Goal: Task Accomplishment & Management: Manage account settings

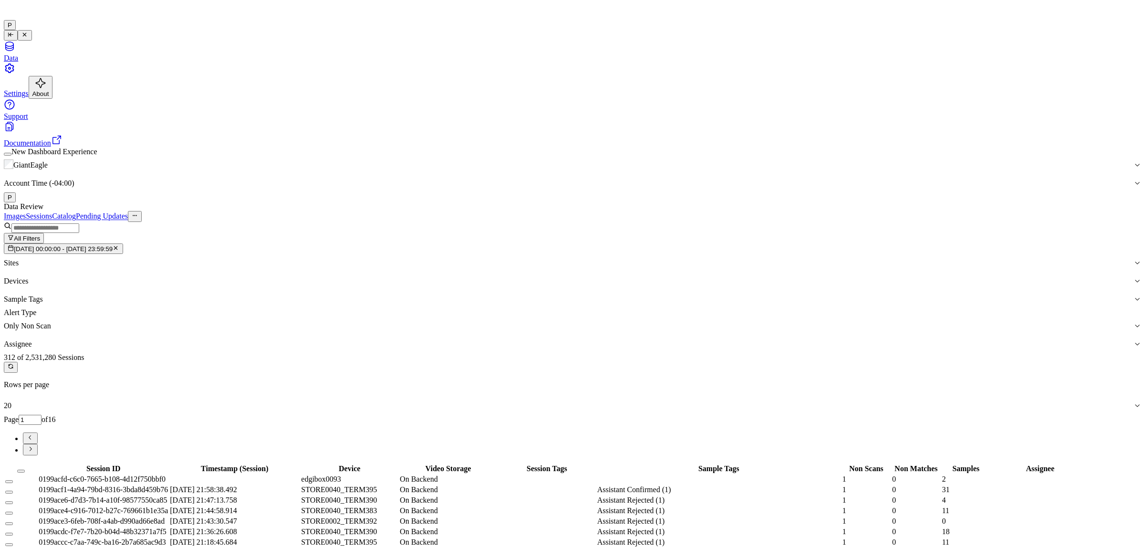
click at [119, 245] on icon "button" at bounding box center [116, 248] width 6 height 6
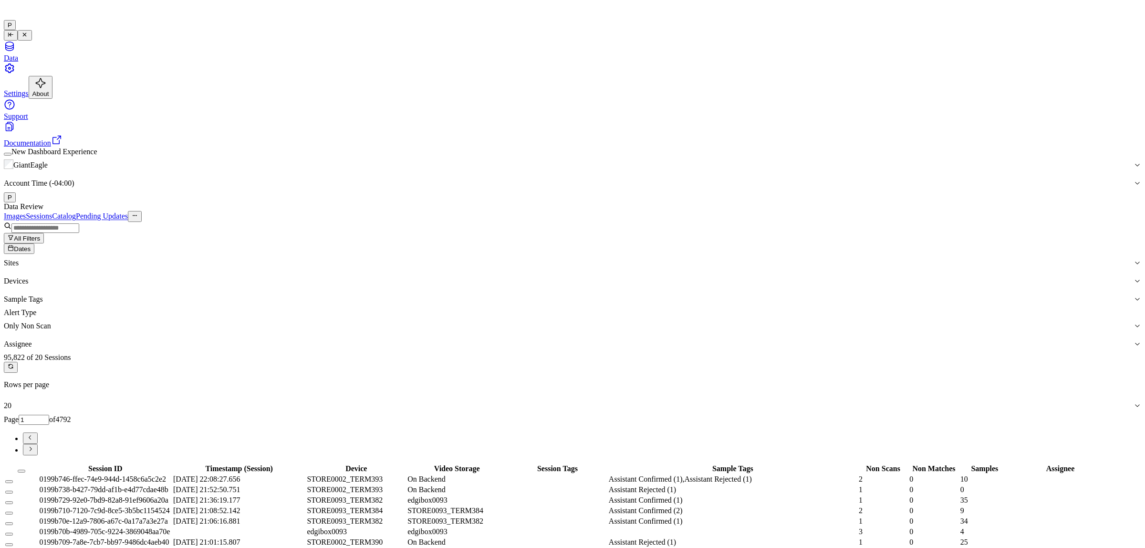
click at [31, 245] on span "Dates" at bounding box center [22, 248] width 17 height 7
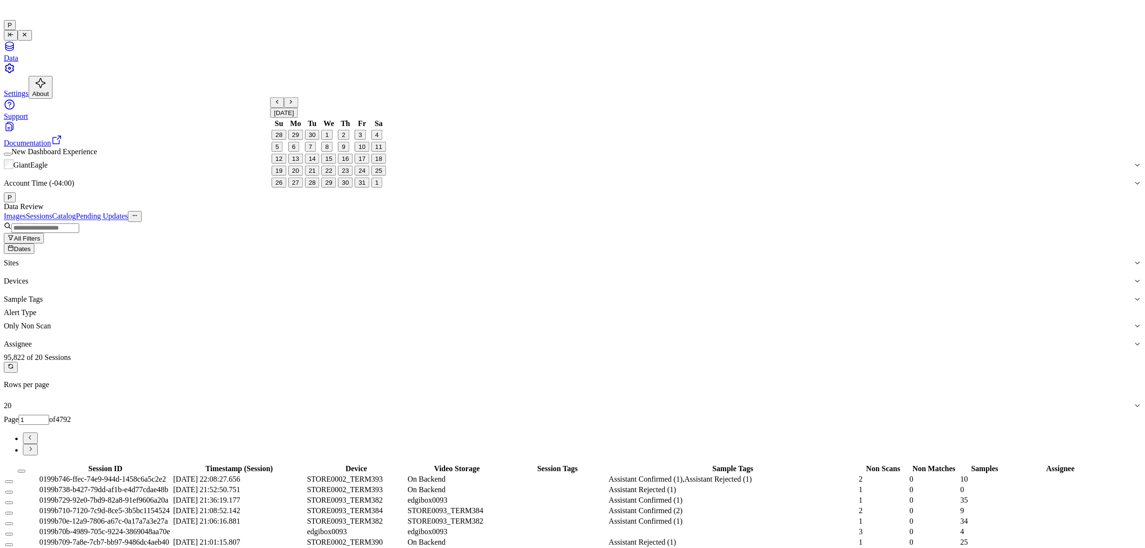
click at [377, 140] on button "4" at bounding box center [376, 135] width 11 height 10
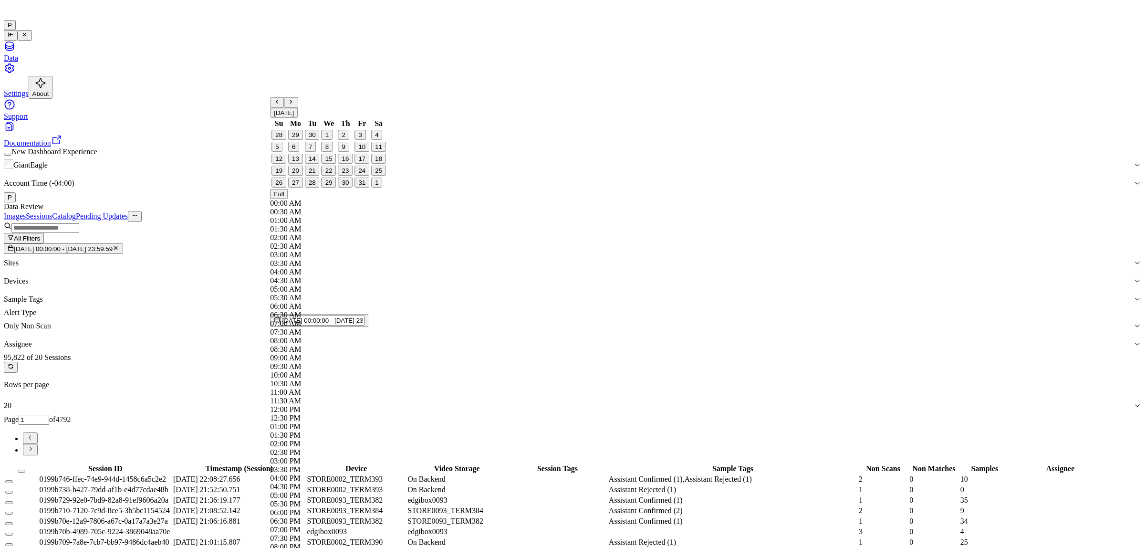
click at [468, 202] on div "Data Review" at bounding box center [572, 206] width 1137 height 9
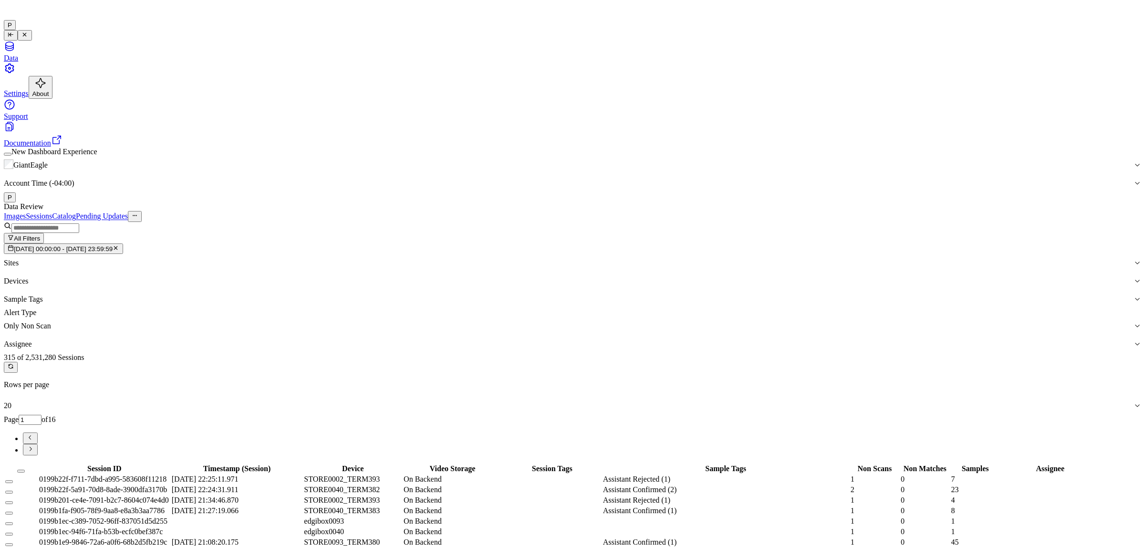
click at [119, 245] on icon "button" at bounding box center [116, 248] width 6 height 6
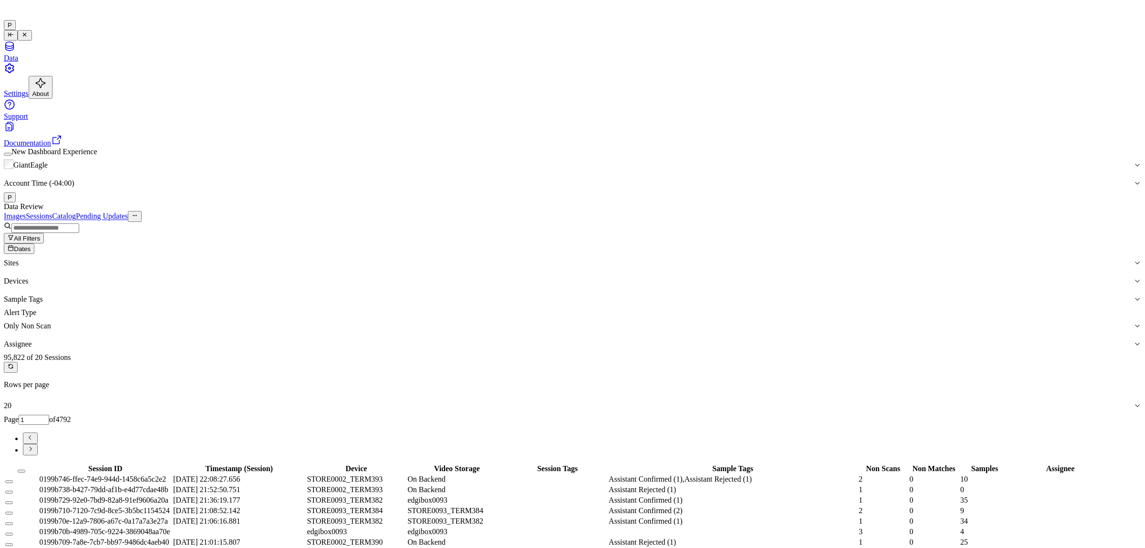
click at [31, 245] on span "Dates" at bounding box center [22, 248] width 17 height 7
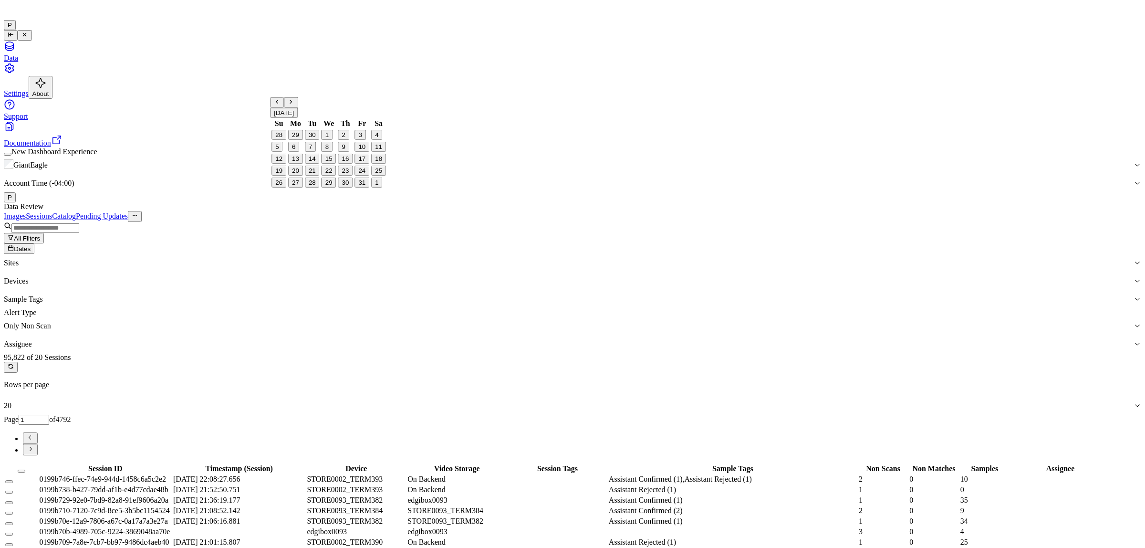
click at [282, 152] on button "5" at bounding box center [276, 147] width 11 height 10
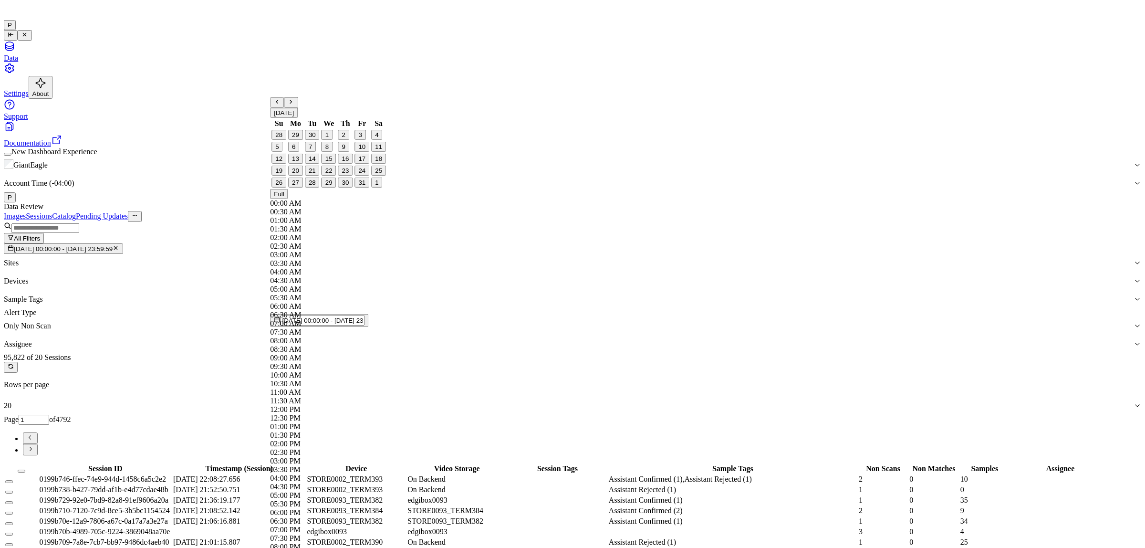
click at [427, 156] on div "GiantEagle Account Time (-04:00) P" at bounding box center [572, 179] width 1137 height 46
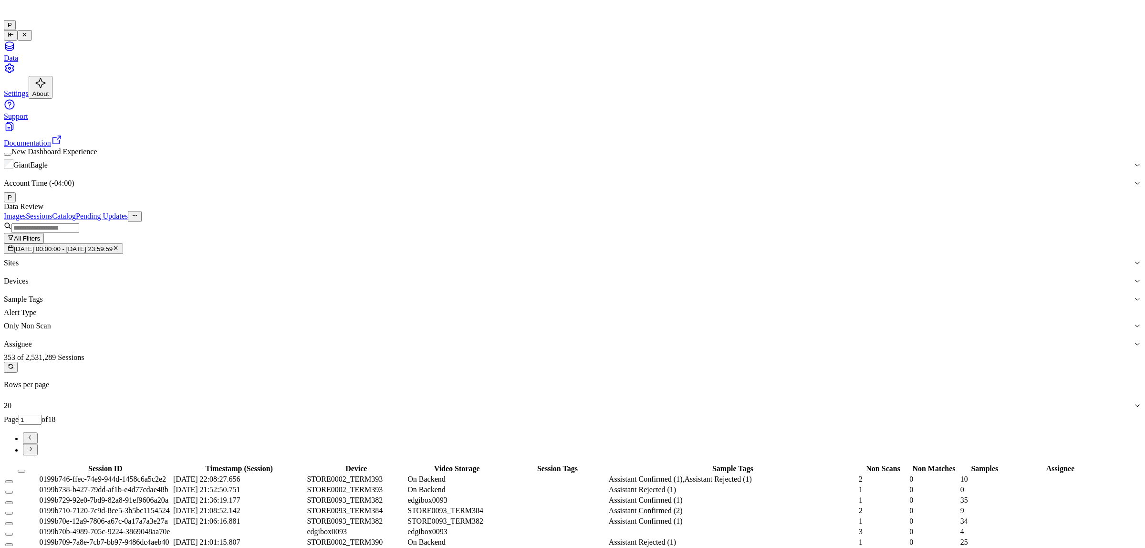
click at [119, 245] on icon "button" at bounding box center [116, 248] width 6 height 6
click at [31, 245] on span "Dates" at bounding box center [22, 248] width 17 height 7
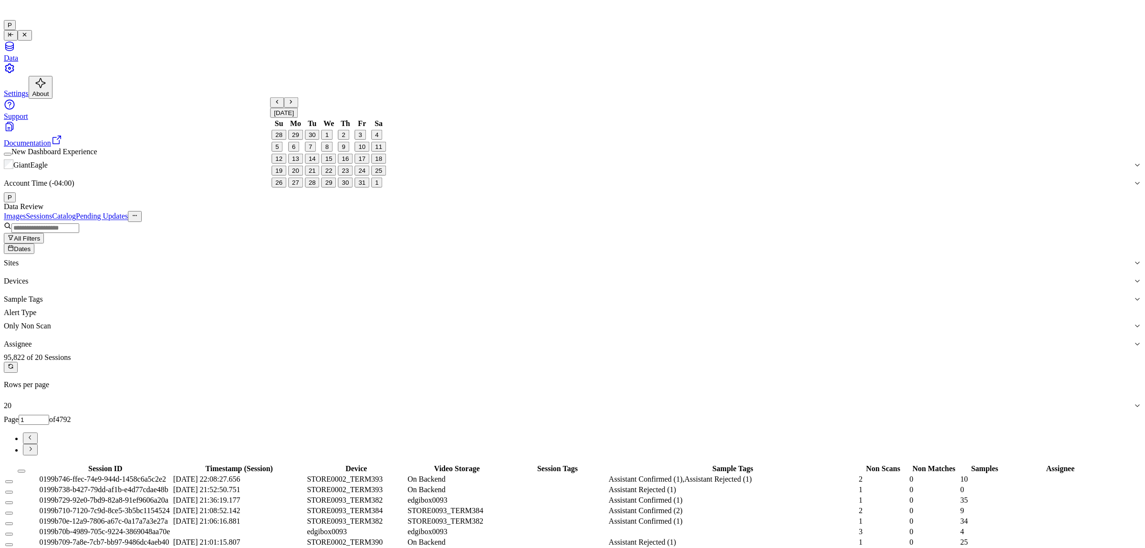
click at [357, 140] on button "3" at bounding box center [360, 135] width 11 height 10
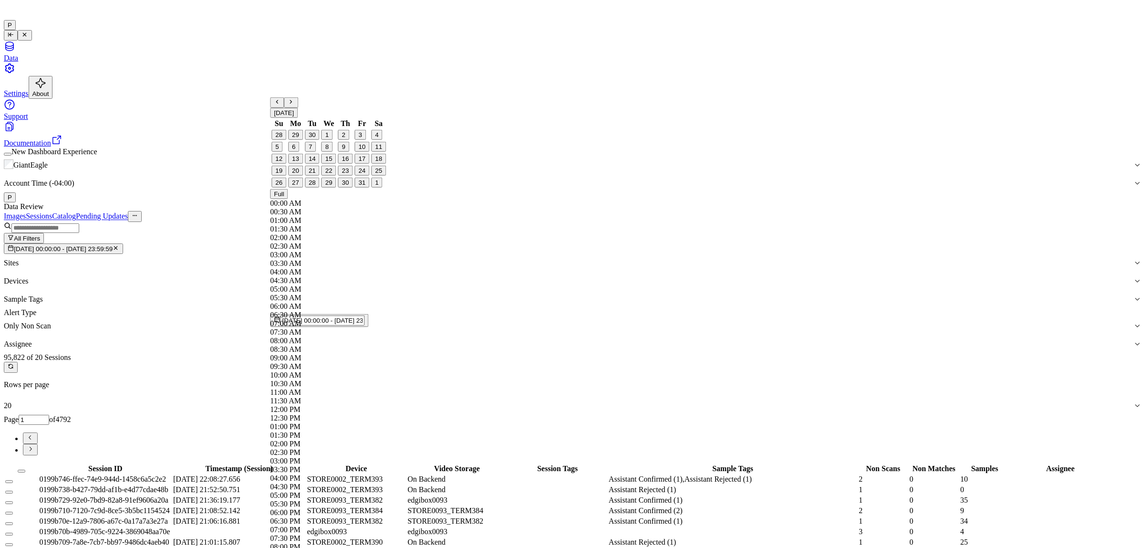
click at [600, 202] on div "Data Review" at bounding box center [572, 206] width 1137 height 9
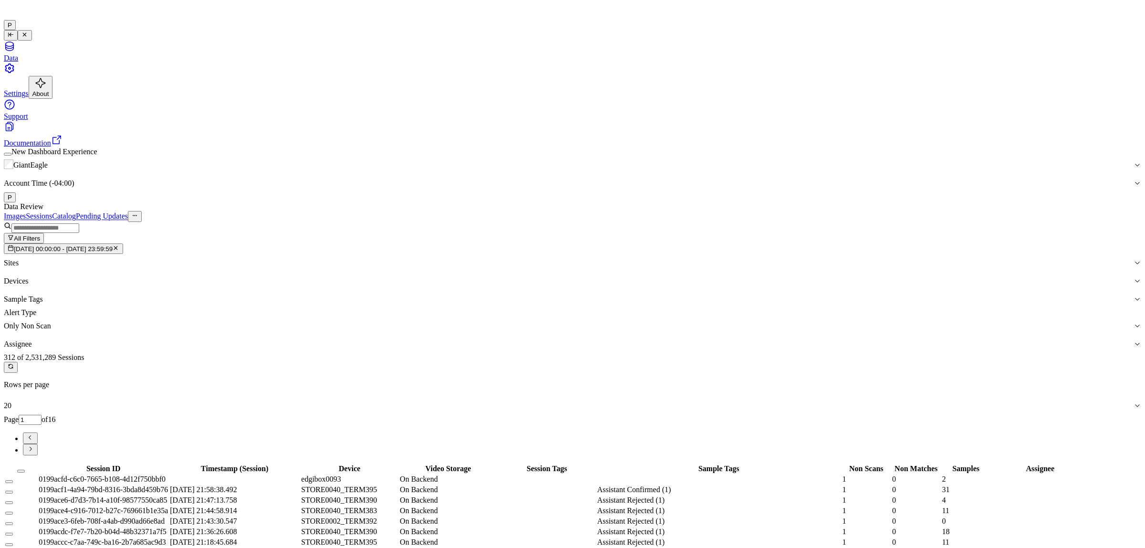
click at [34, 445] on icon "Go to next page" at bounding box center [30, 448] width 7 height 7
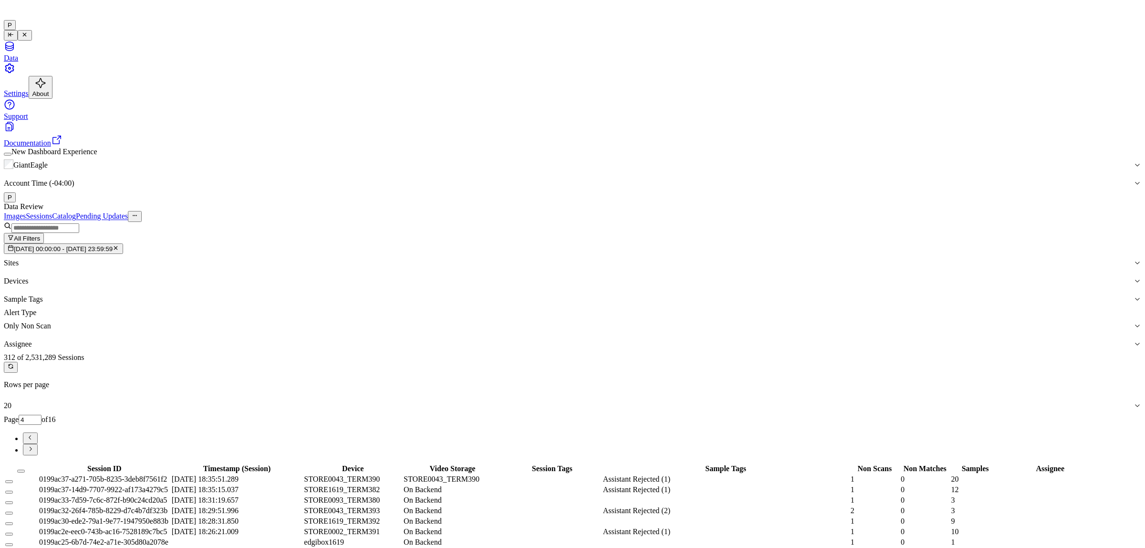
click at [34, 434] on icon "Go to previous page" at bounding box center [30, 437] width 7 height 7
type input "1"
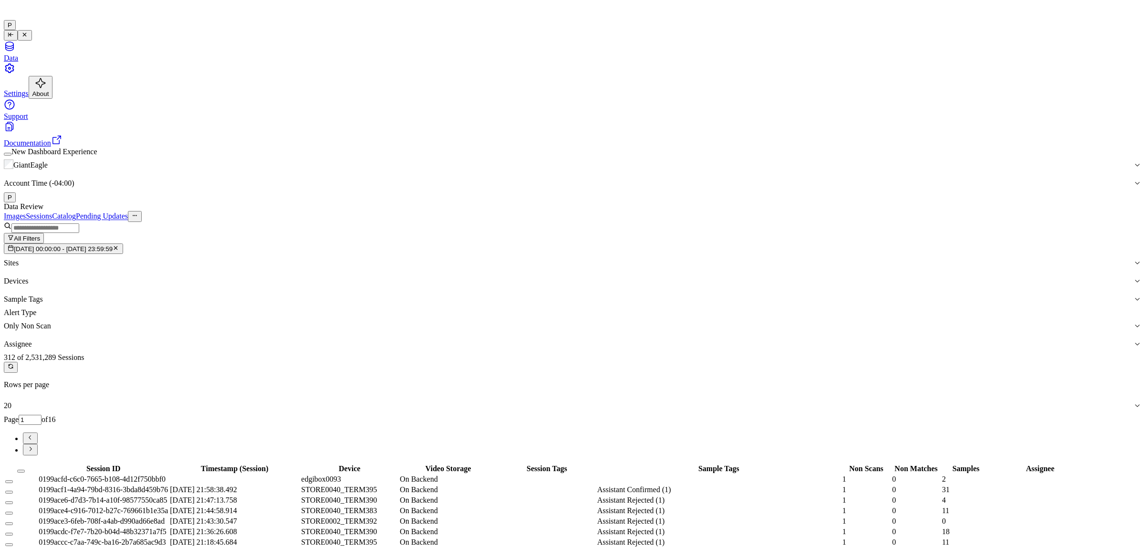
click at [25, 469] on button "Select all" at bounding box center [21, 470] width 8 height 3
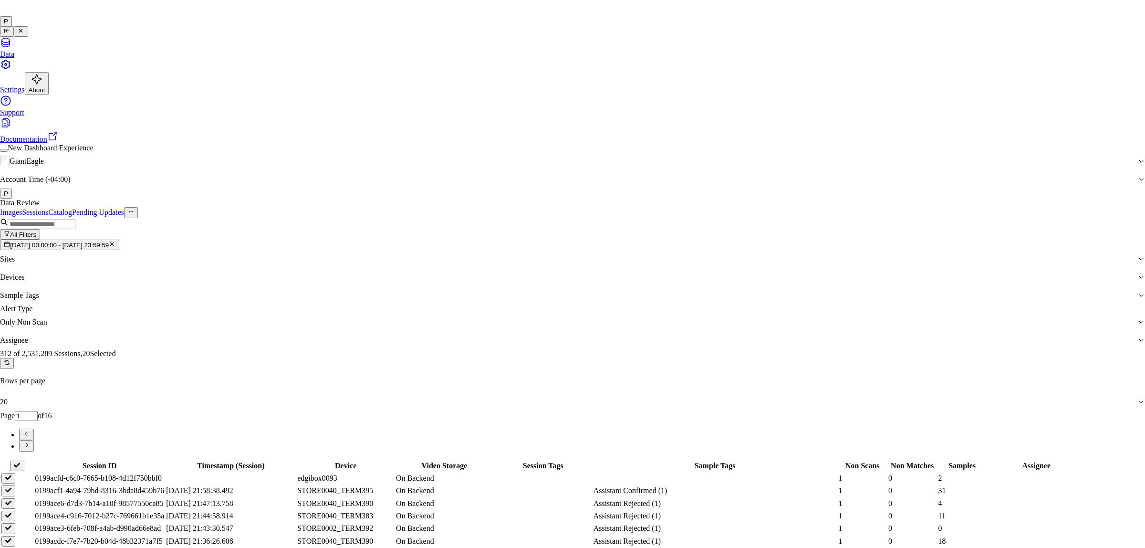
type input "vars"
click at [509, 307] on div "[PERSON_NAME] g" at bounding box center [565, 302] width 190 height 9
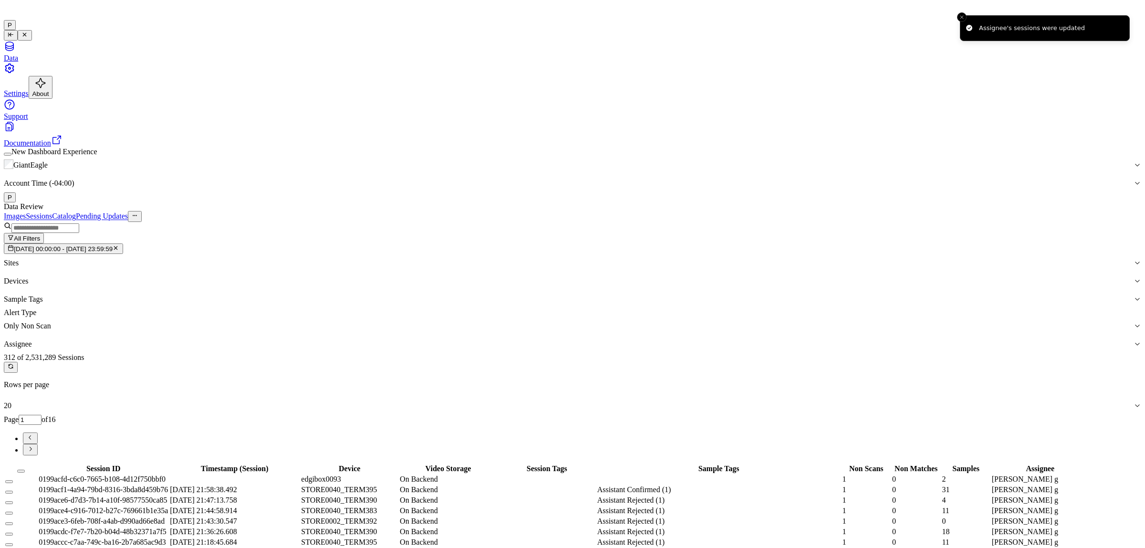
click at [34, 445] on icon "Go to next page" at bounding box center [30, 448] width 7 height 7
type input "2"
click at [37, 464] on th at bounding box center [21, 469] width 32 height 10
click at [25, 469] on button "Select all" at bounding box center [21, 470] width 8 height 3
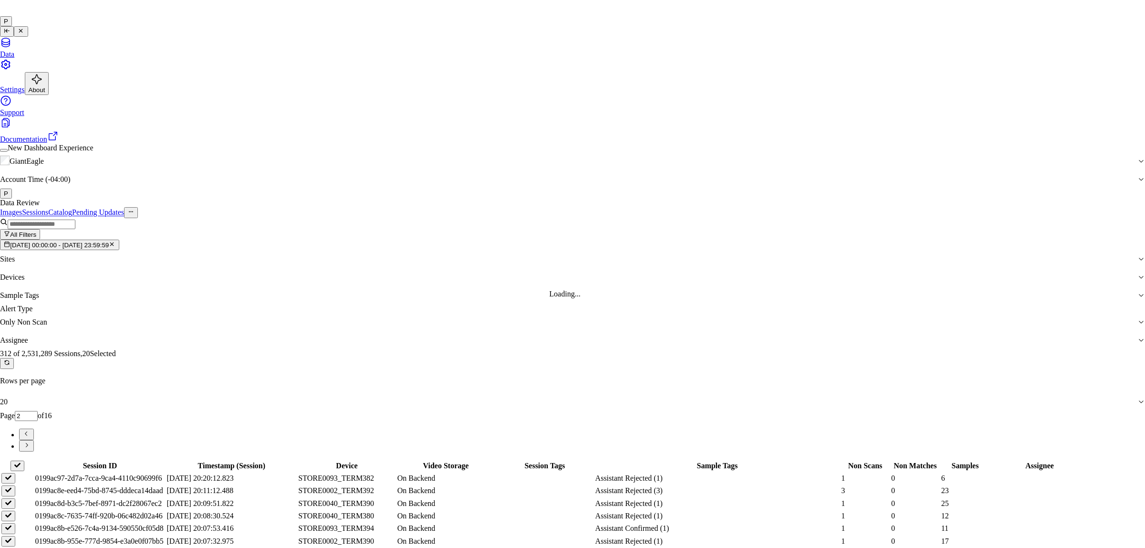
type input "moh"
click at [531, 298] on div "[PERSON_NAME]" at bounding box center [565, 294] width 190 height 9
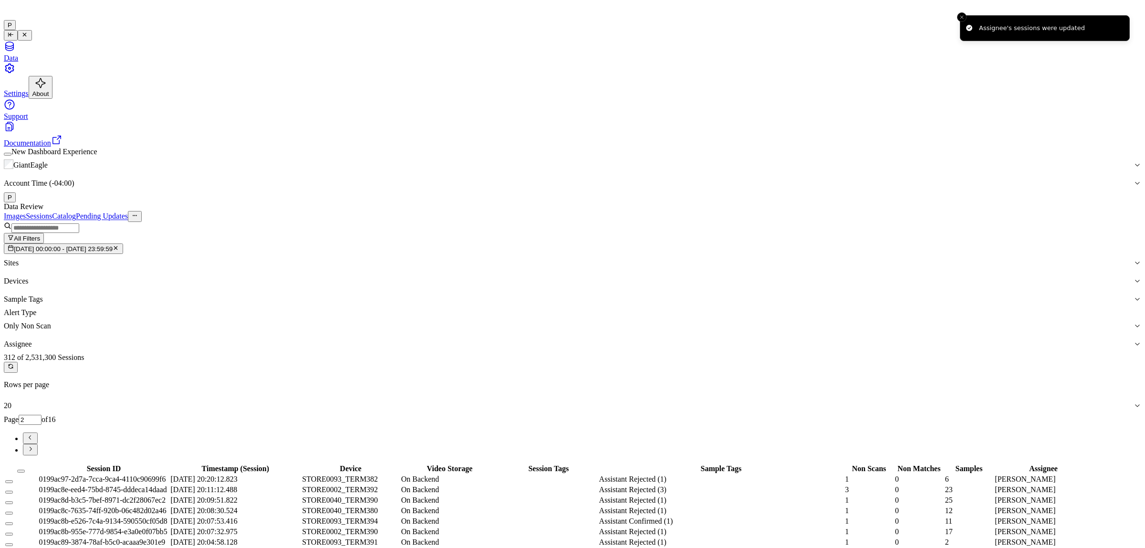
drag, startPoint x: 1116, startPoint y: 108, endPoint x: 1110, endPoint y: 120, distance: 13.0
click at [34, 445] on icon "Go to next page" at bounding box center [30, 448] width 7 height 7
type input "3"
click at [25, 469] on button "Select all" at bounding box center [21, 470] width 8 height 3
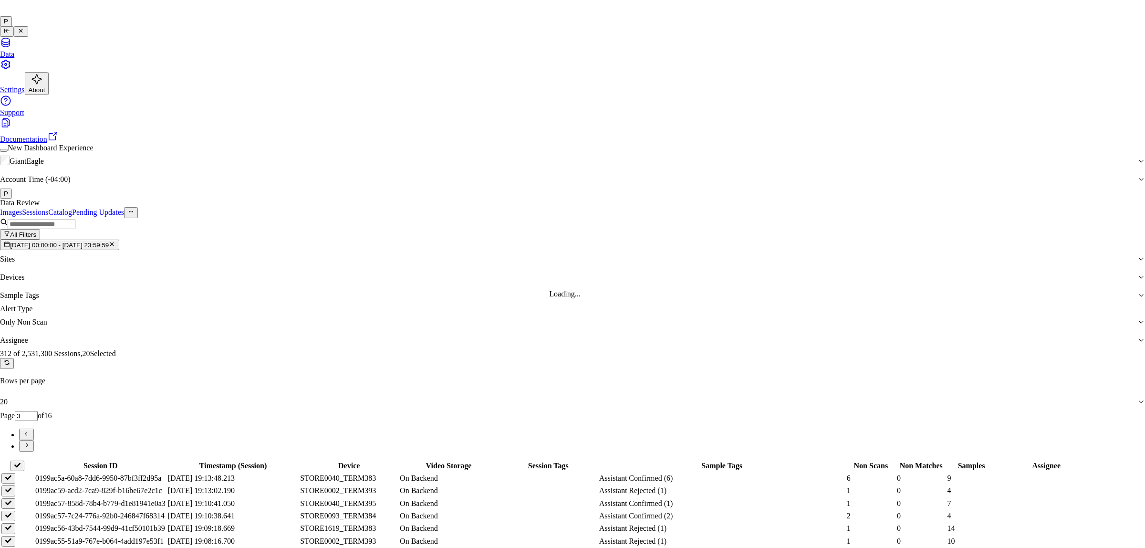
type input "ko"
click at [524, 298] on div "korisetty prem" at bounding box center [565, 294] width 190 height 9
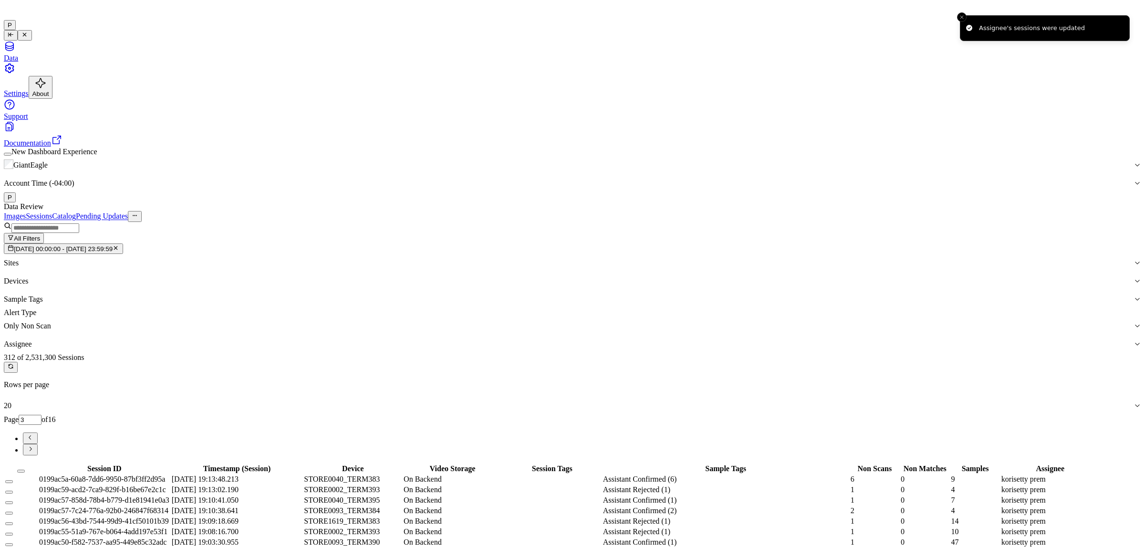
click at [34, 445] on icon "Go to next page" at bounding box center [30, 448] width 7 height 7
type input "4"
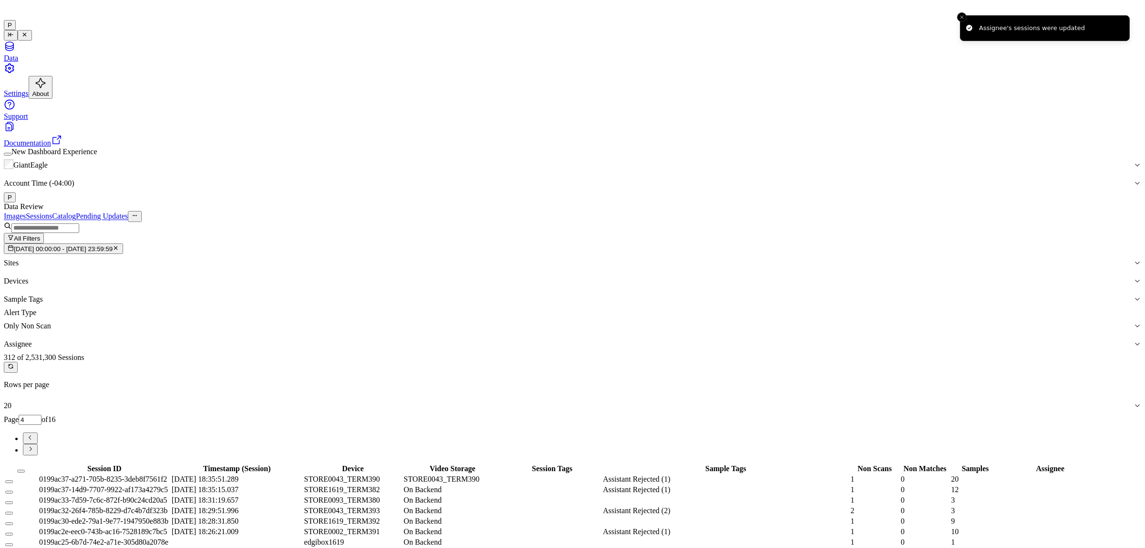
click at [25, 469] on button "Select all" at bounding box center [21, 470] width 8 height 3
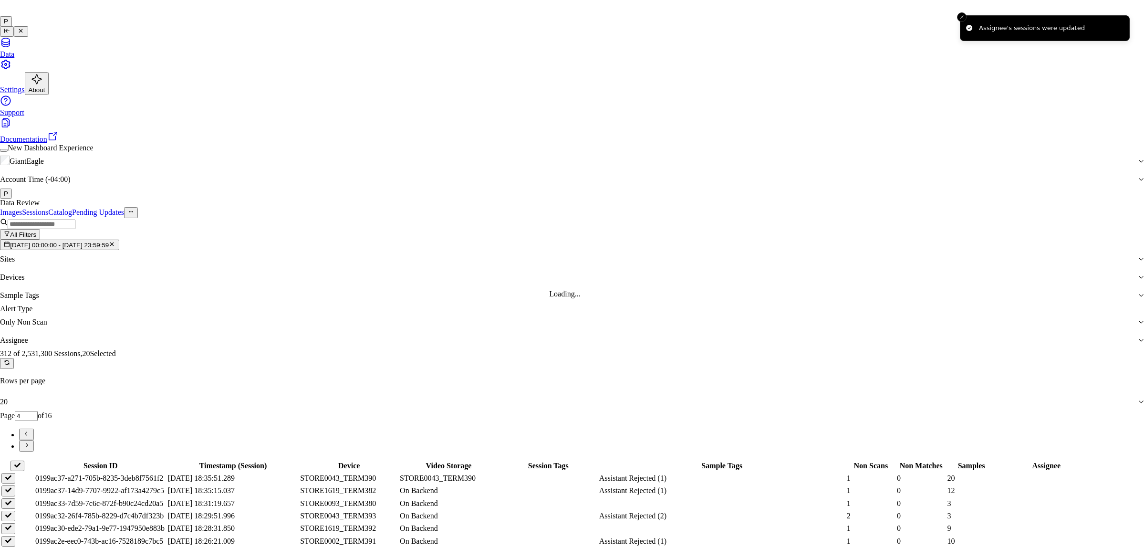
type input "ru"
click at [534, 298] on div "rupa b" at bounding box center [565, 294] width 190 height 9
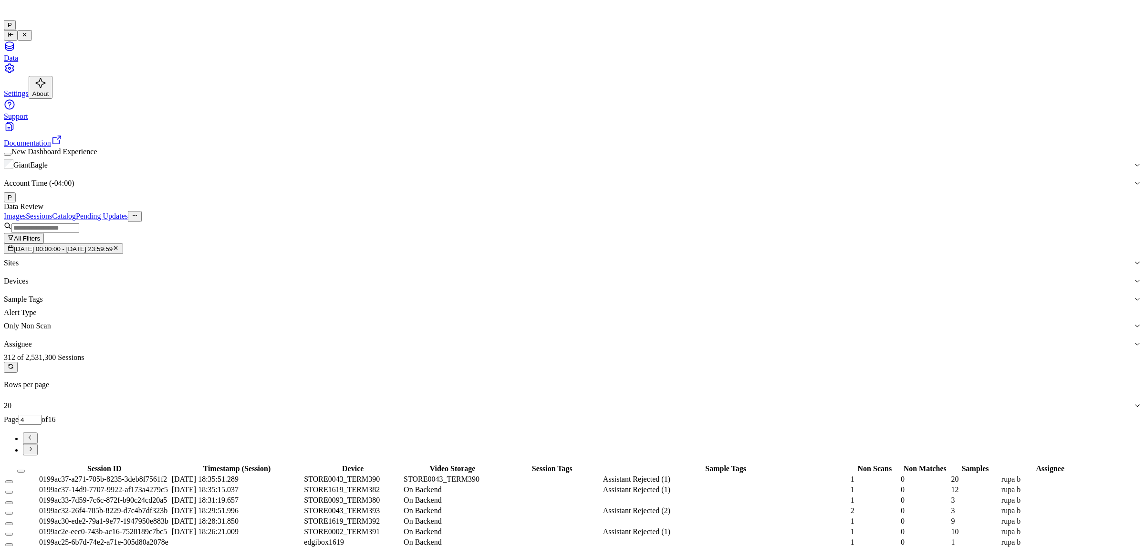
click at [34, 445] on icon "Go to next page" at bounding box center [30, 448] width 7 height 7
type input "5"
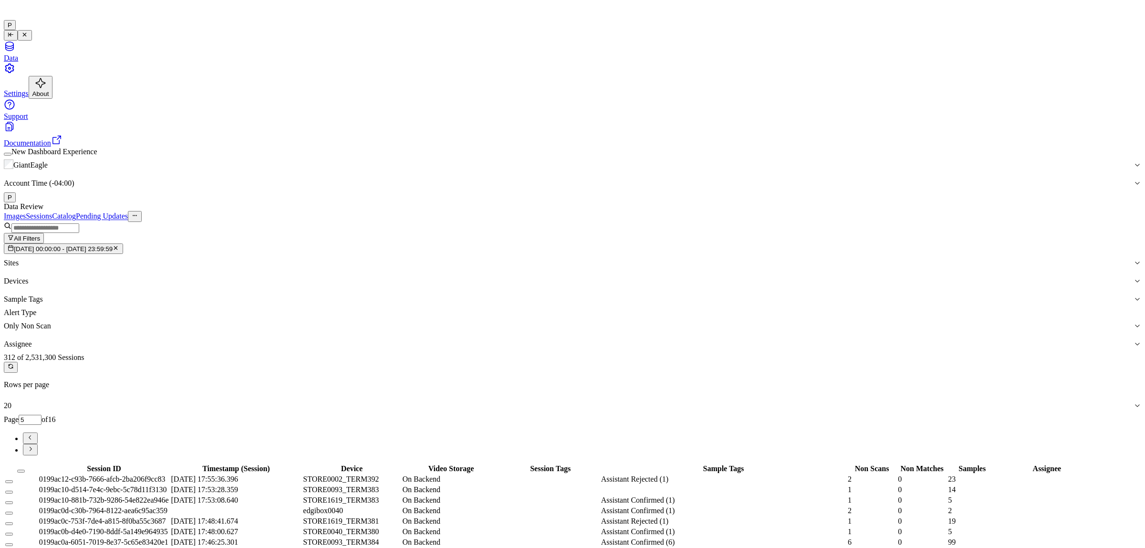
click at [25, 469] on button "Select all" at bounding box center [21, 470] width 8 height 3
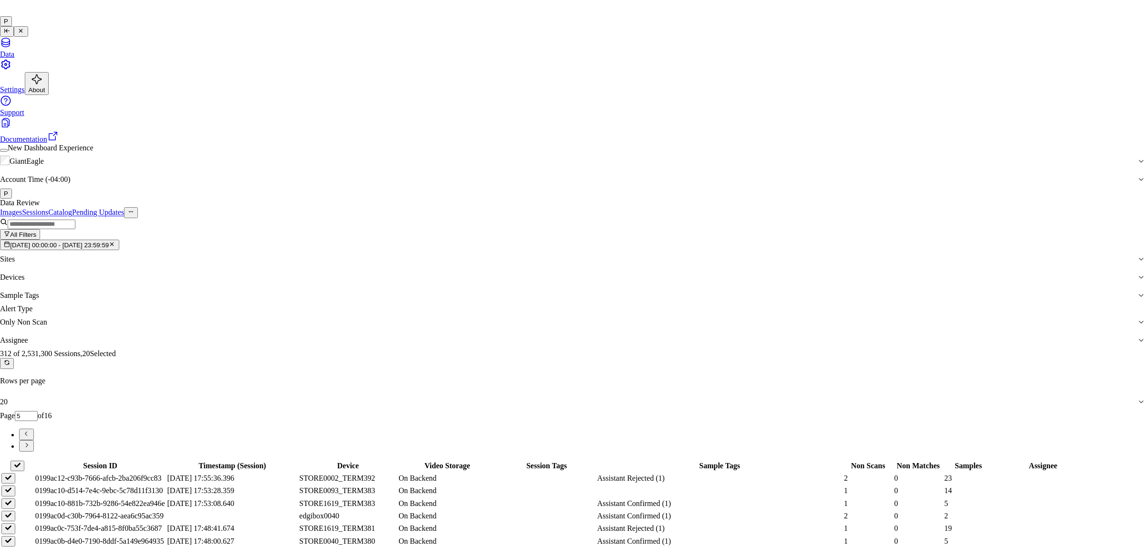
type input "vars"
click at [501, 307] on div "[PERSON_NAME] g" at bounding box center [565, 302] width 190 height 9
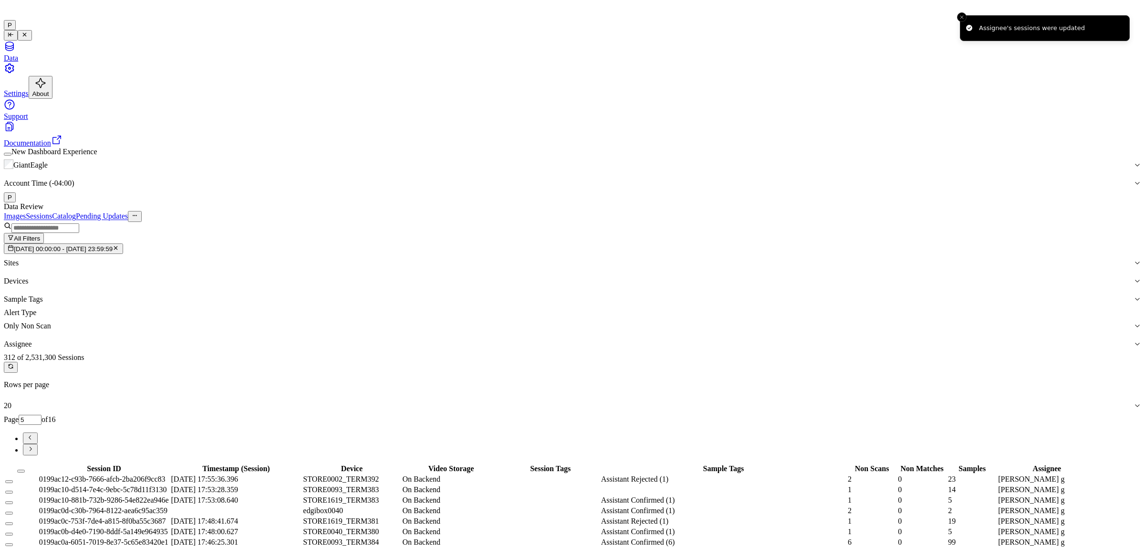
click at [38, 444] on button "Go to next page" at bounding box center [30, 449] width 15 height 11
type input "6"
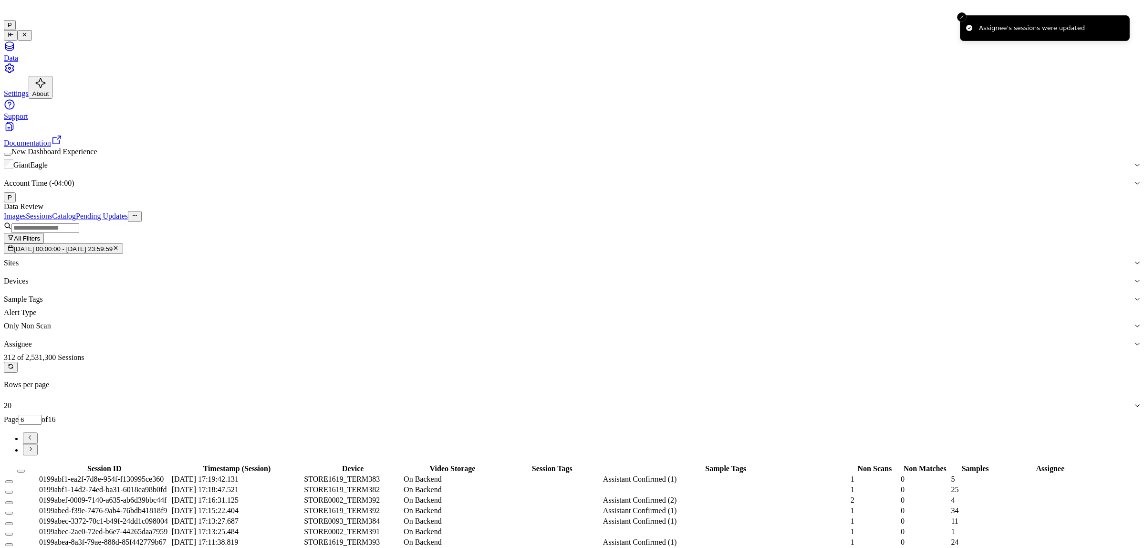
click at [25, 469] on button "Select all" at bounding box center [21, 470] width 8 height 3
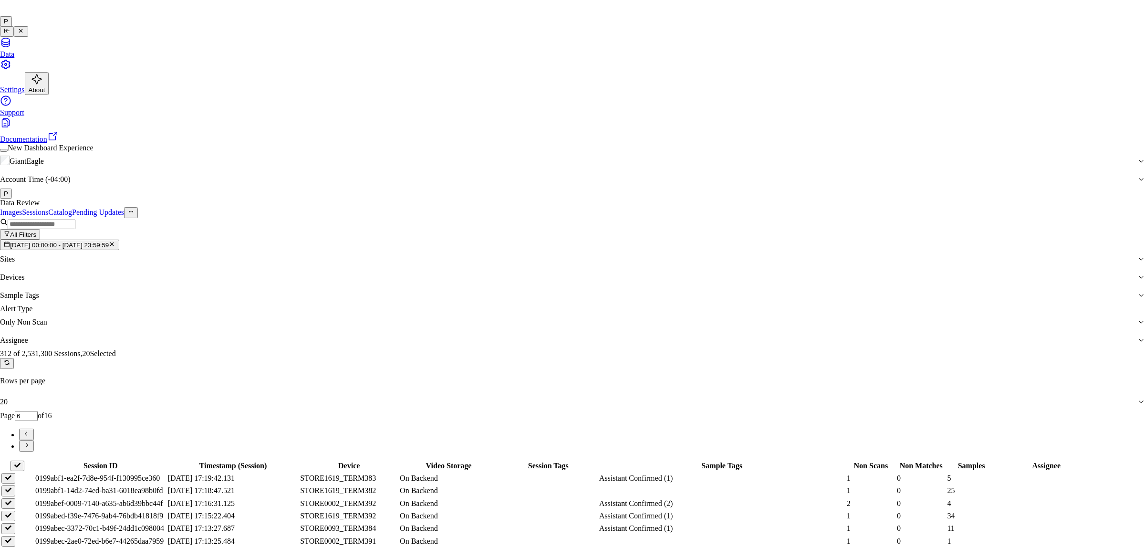
type input "moh"
click at [532, 298] on div "[PERSON_NAME]" at bounding box center [565, 294] width 190 height 9
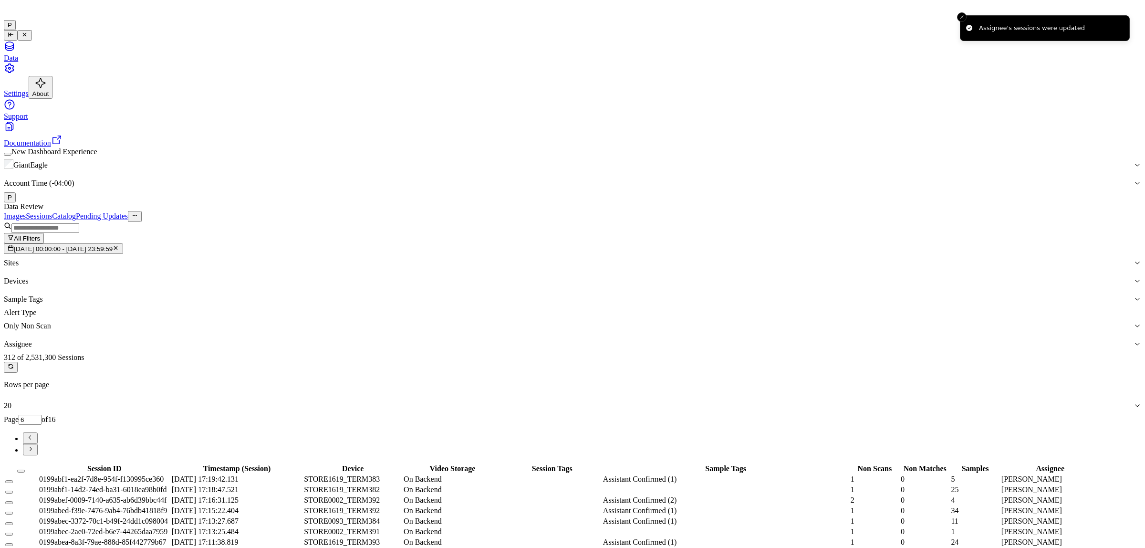
click at [34, 445] on icon "Go to next page" at bounding box center [30, 448] width 7 height 7
type input "7"
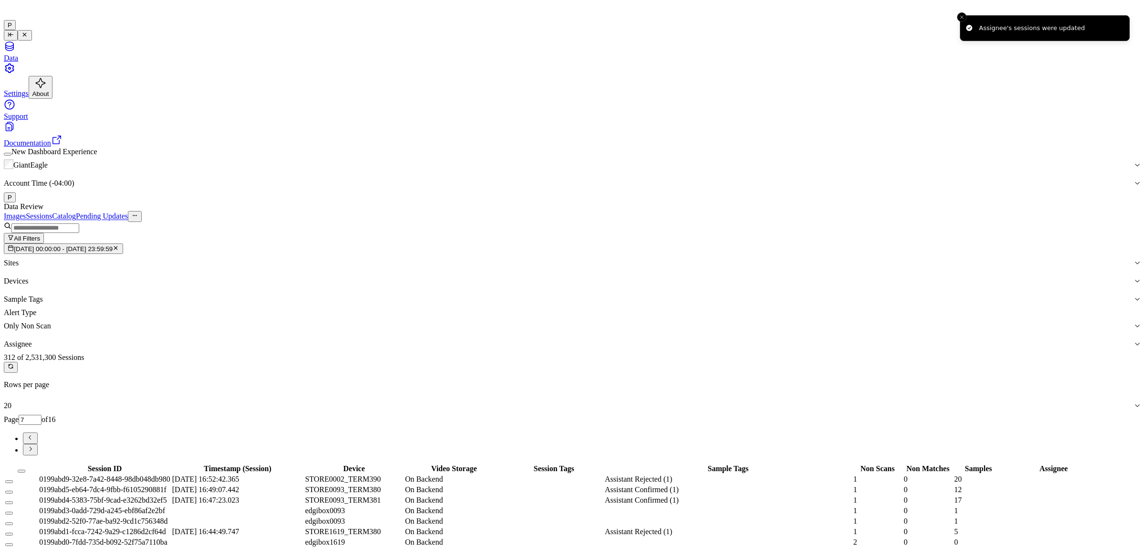
click at [25, 469] on button "Select all" at bounding box center [22, 470] width 8 height 3
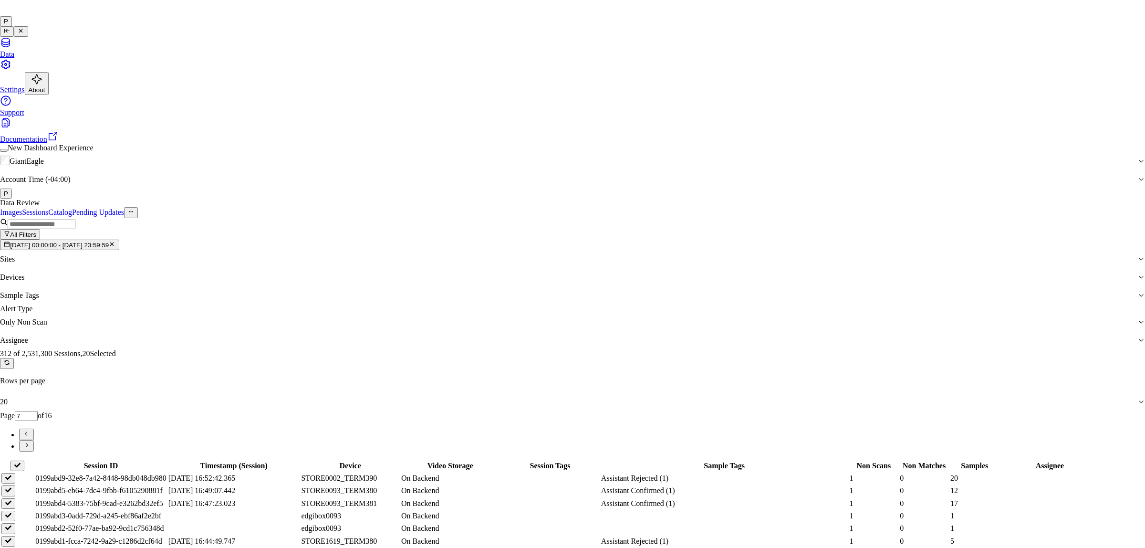
type input "ko"
click at [552, 298] on div "korisetty prem" at bounding box center [565, 294] width 190 height 9
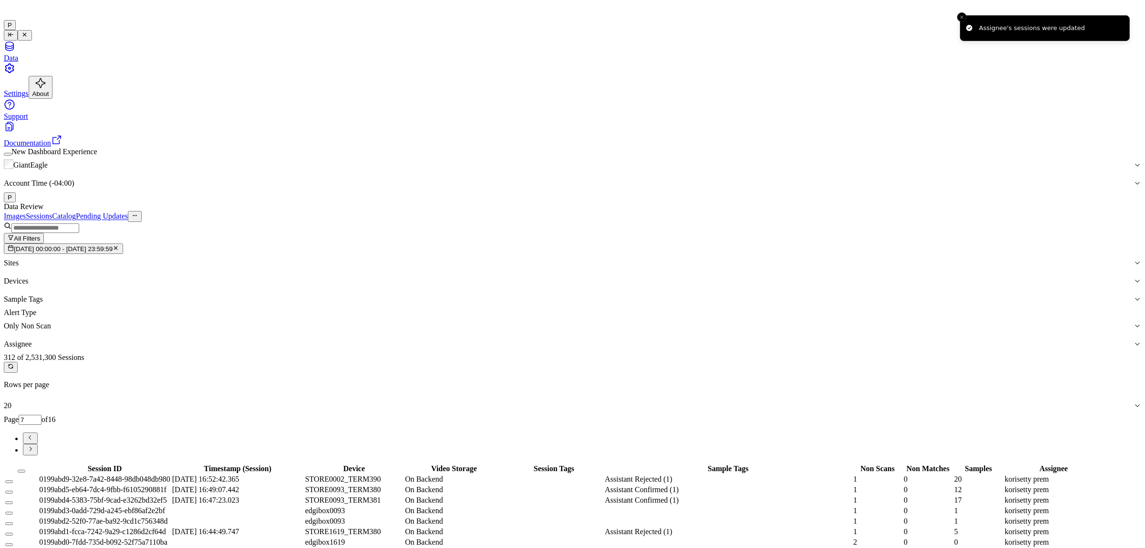
click at [34, 445] on icon "Go to next page" at bounding box center [30, 448] width 7 height 7
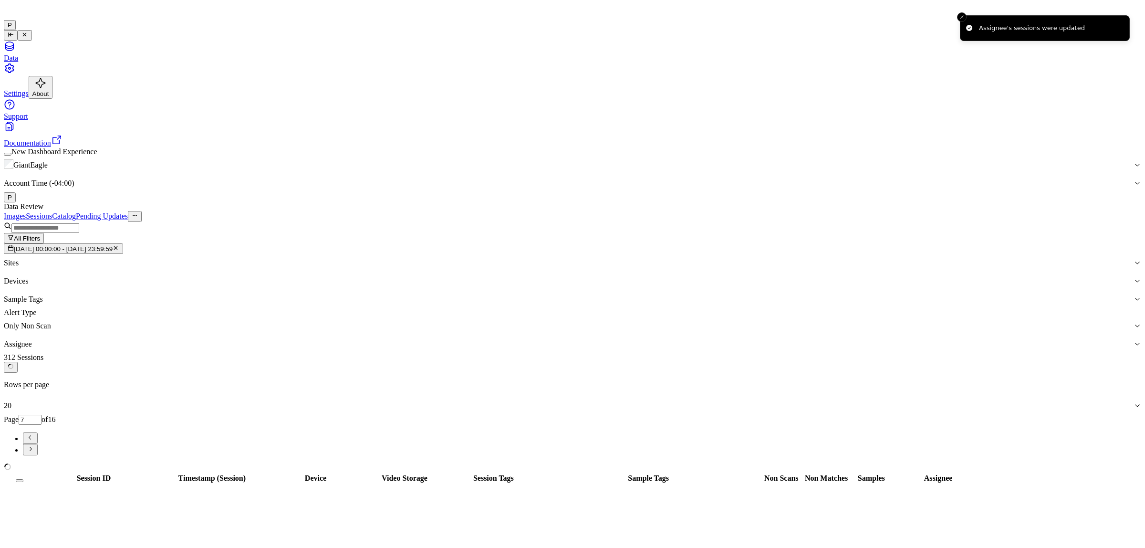
type input "8"
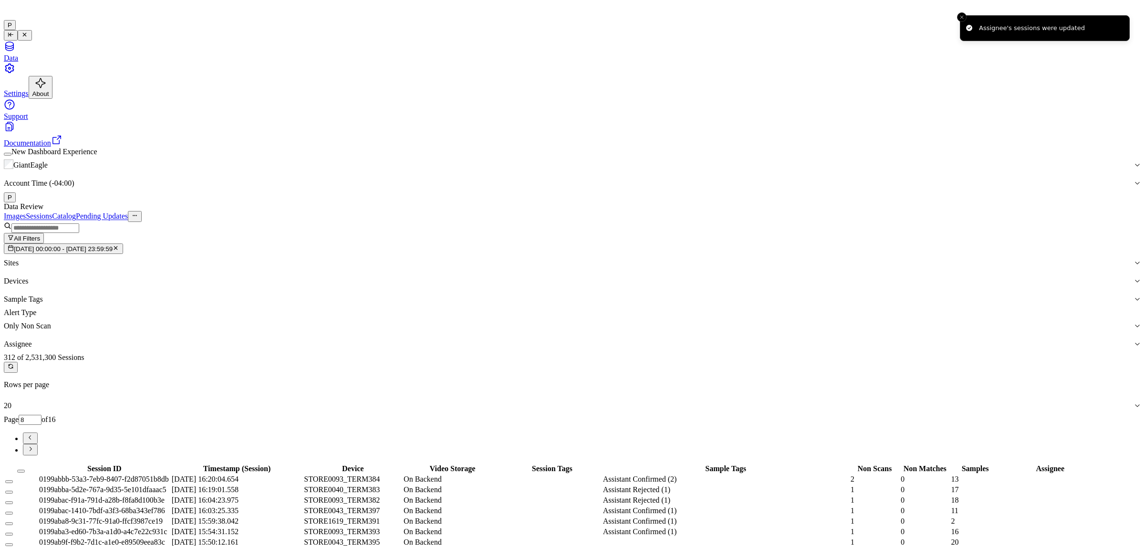
click at [25, 469] on button "Select all" at bounding box center [21, 470] width 8 height 3
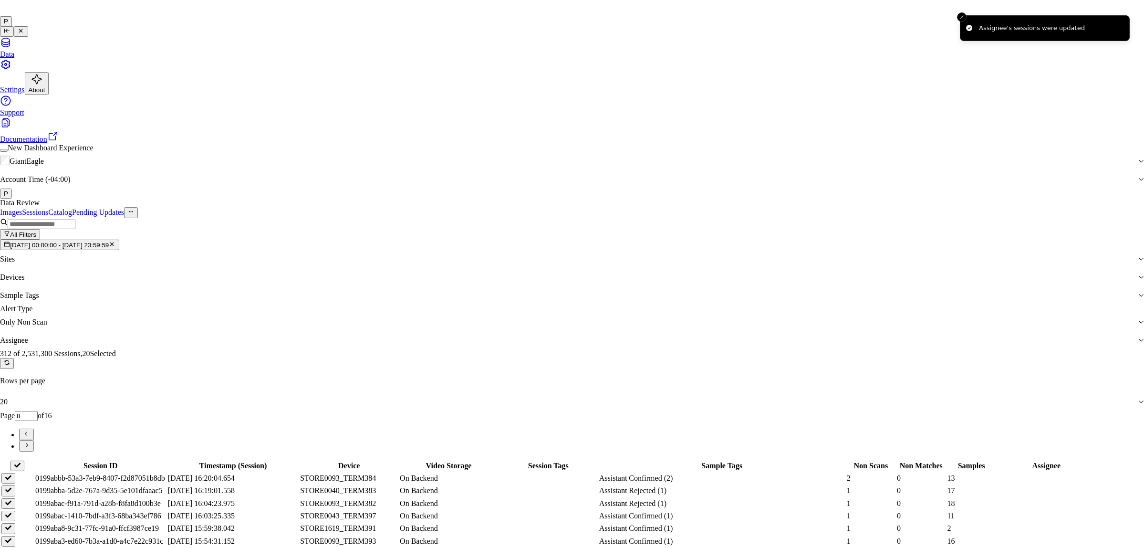
type input "ru"
click at [560, 298] on div "rupa b" at bounding box center [565, 294] width 190 height 9
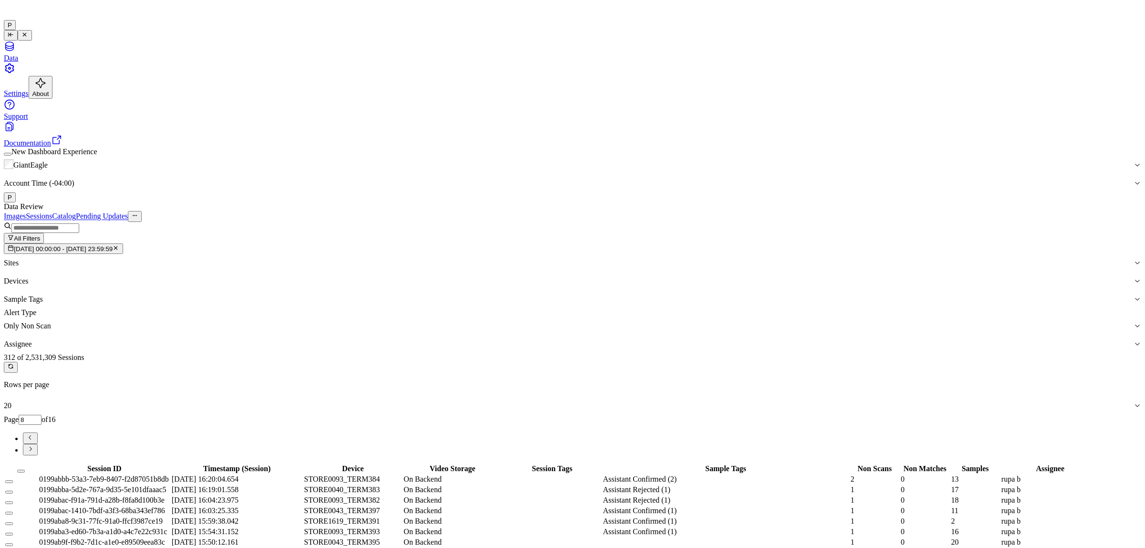
click at [34, 445] on icon "Go to next page" at bounding box center [30, 448] width 7 height 7
type input "9"
click at [25, 469] on button "Select all" at bounding box center [22, 470] width 8 height 3
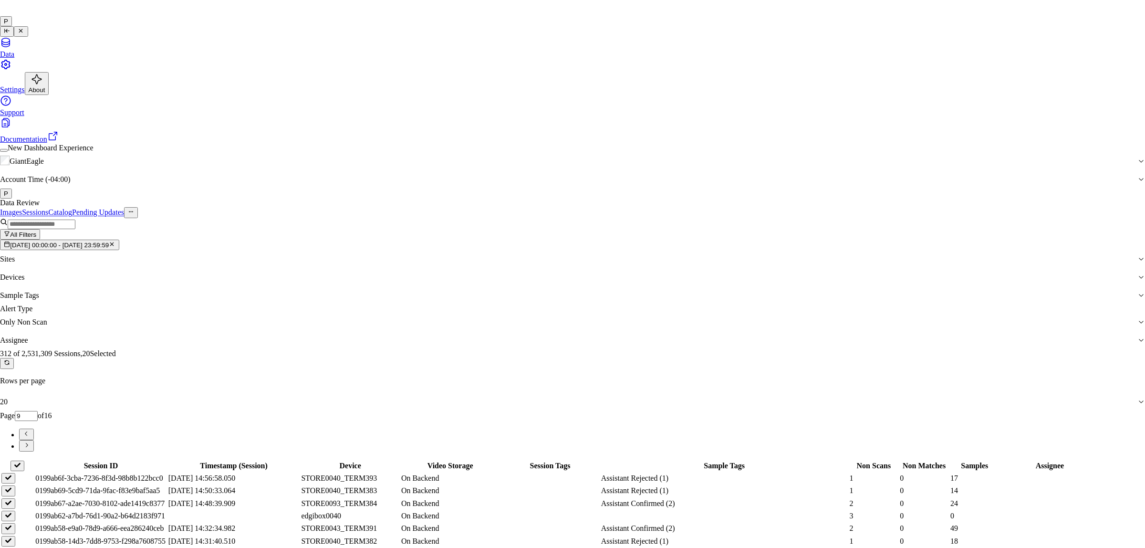
type input "vars"
click at [511, 307] on div "[PERSON_NAME] g" at bounding box center [565, 302] width 190 height 9
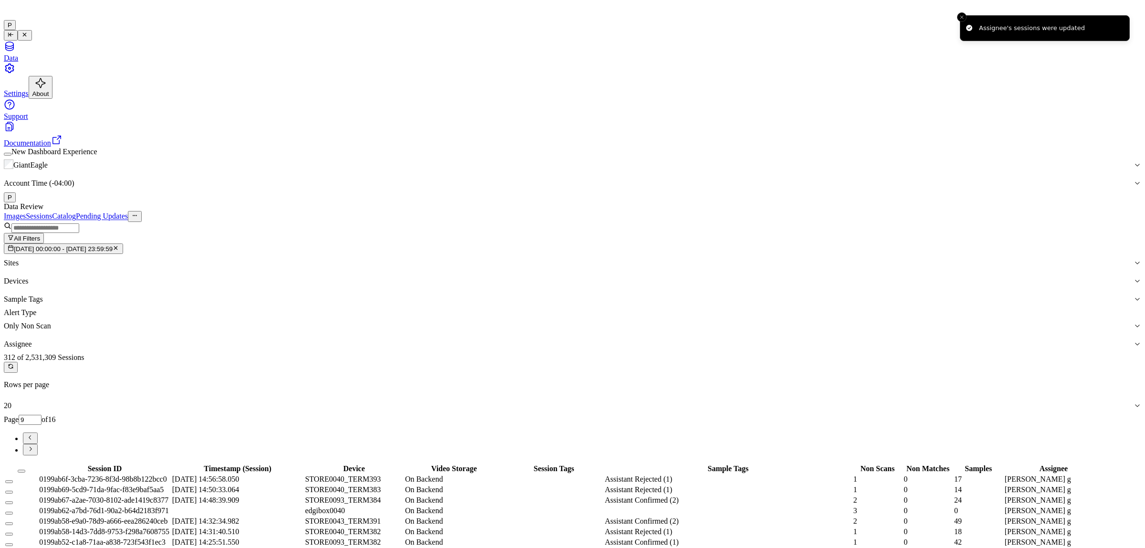
click at [34, 445] on icon "Go to next page" at bounding box center [30, 448] width 7 height 7
type input "10"
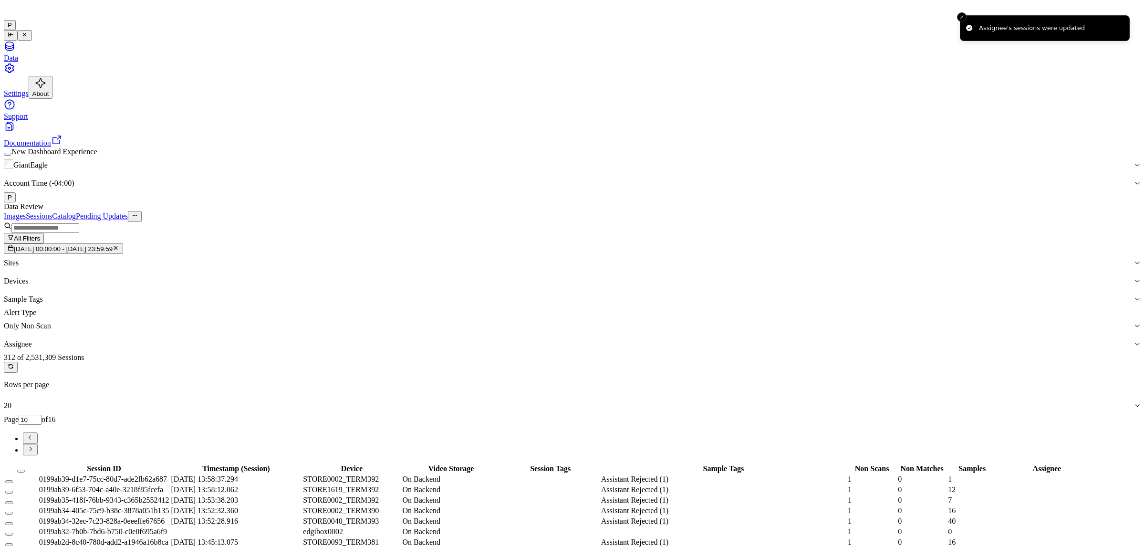
click at [25, 469] on button "Select all" at bounding box center [21, 470] width 8 height 3
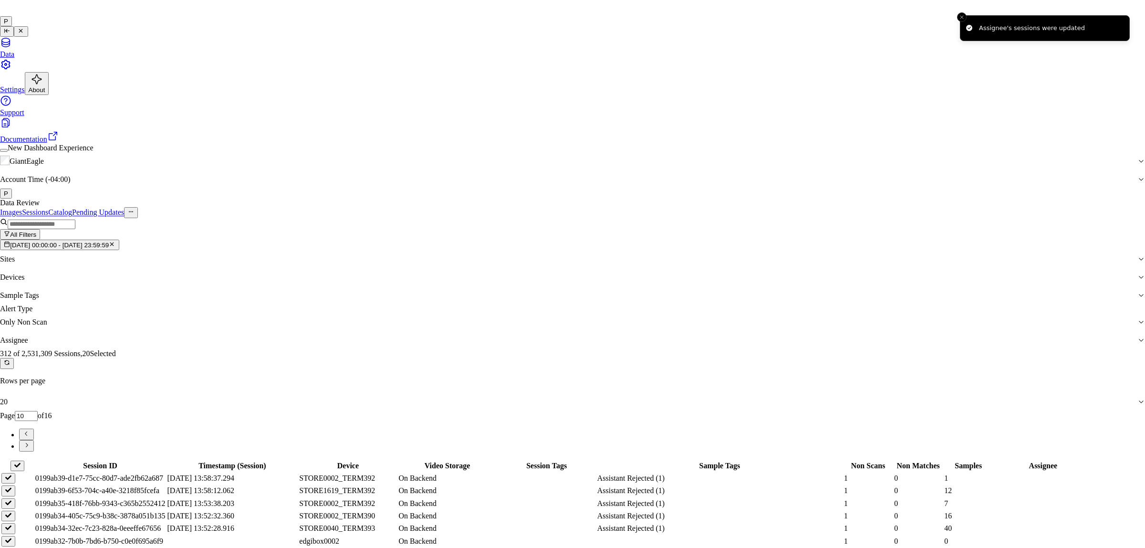
type input "moh"
click at [557, 298] on div "[PERSON_NAME]" at bounding box center [565, 294] width 190 height 9
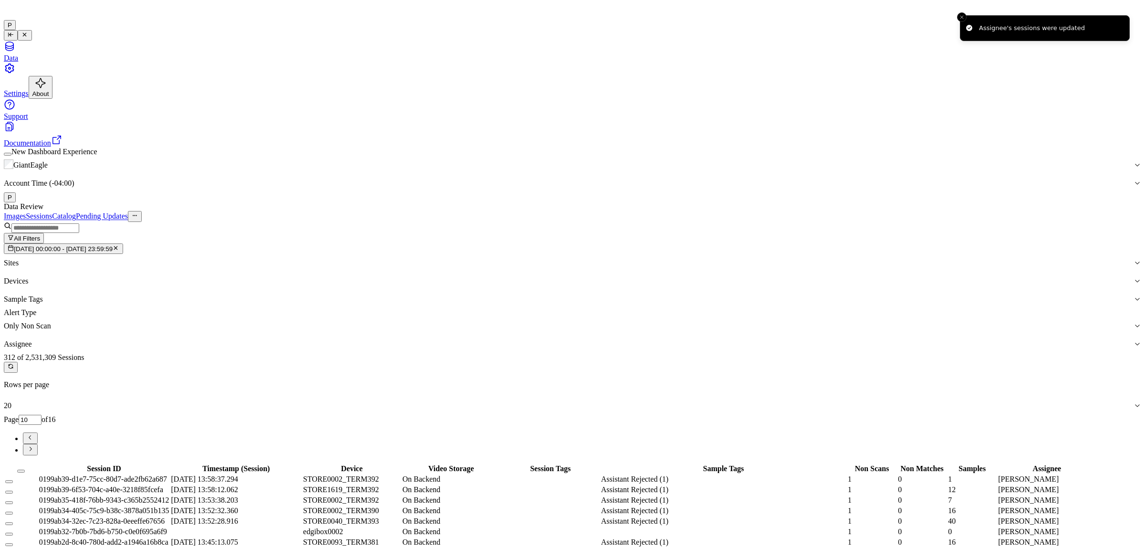
click at [38, 444] on button "Go to next page" at bounding box center [30, 449] width 15 height 11
type input "11"
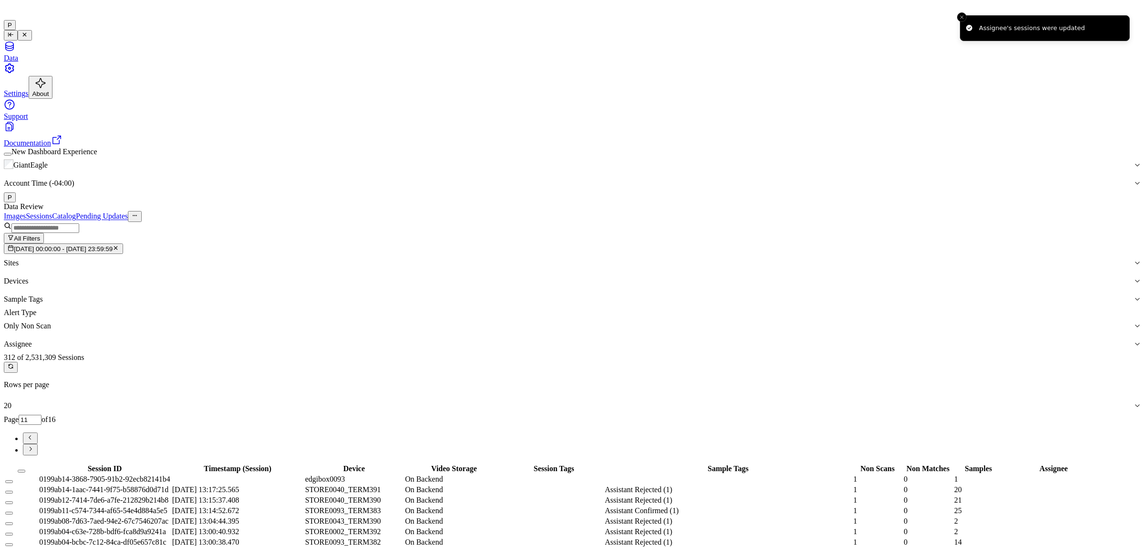
click at [25, 469] on button "Select all" at bounding box center [22, 470] width 8 height 3
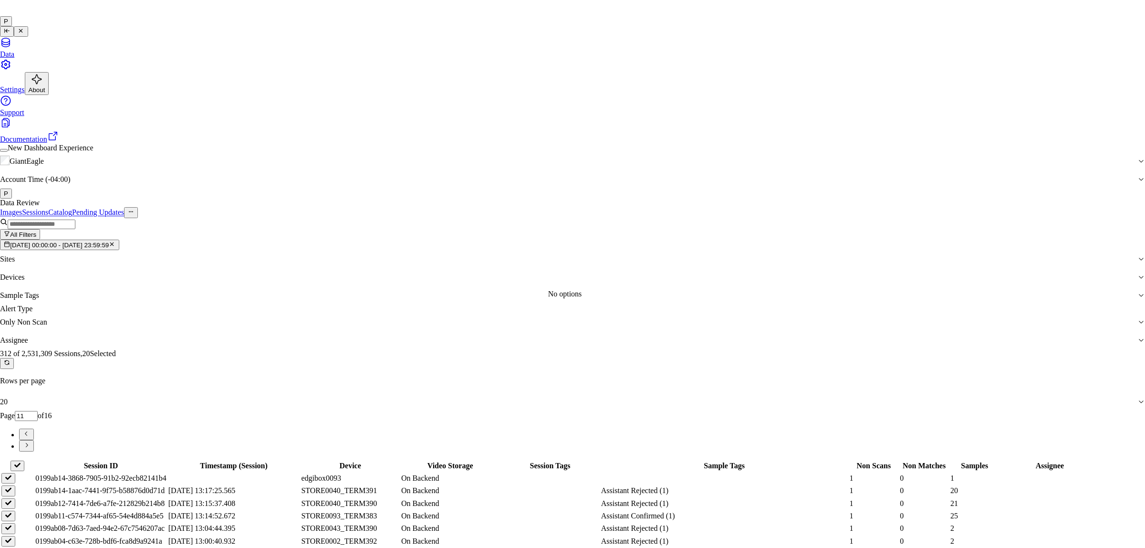
type input "p"
type input "ko"
click at [502, 297] on div "korisetty prem" at bounding box center [565, 294] width 190 height 9
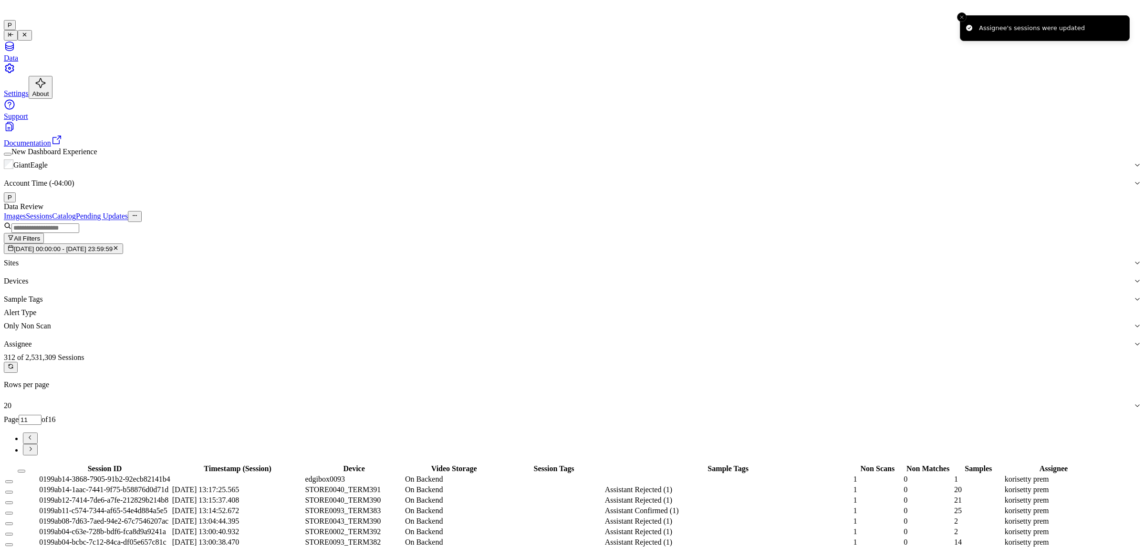
click at [34, 445] on icon "Go to next page" at bounding box center [30, 448] width 7 height 7
type input "12"
click at [25, 469] on button "Select all" at bounding box center [22, 470] width 8 height 3
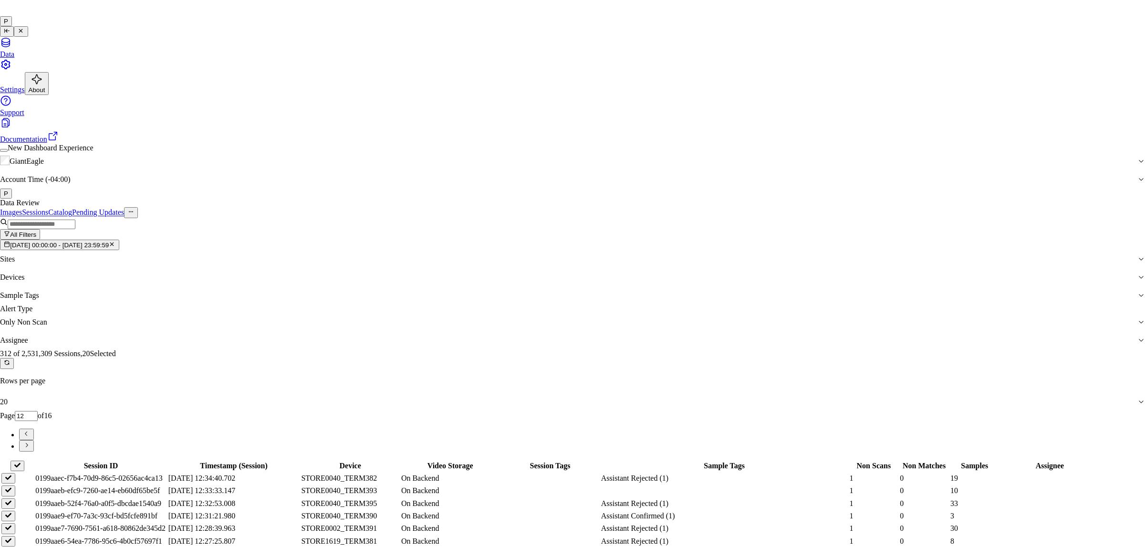
type input "ru"
click at [487, 298] on div "rupa b" at bounding box center [565, 294] width 190 height 9
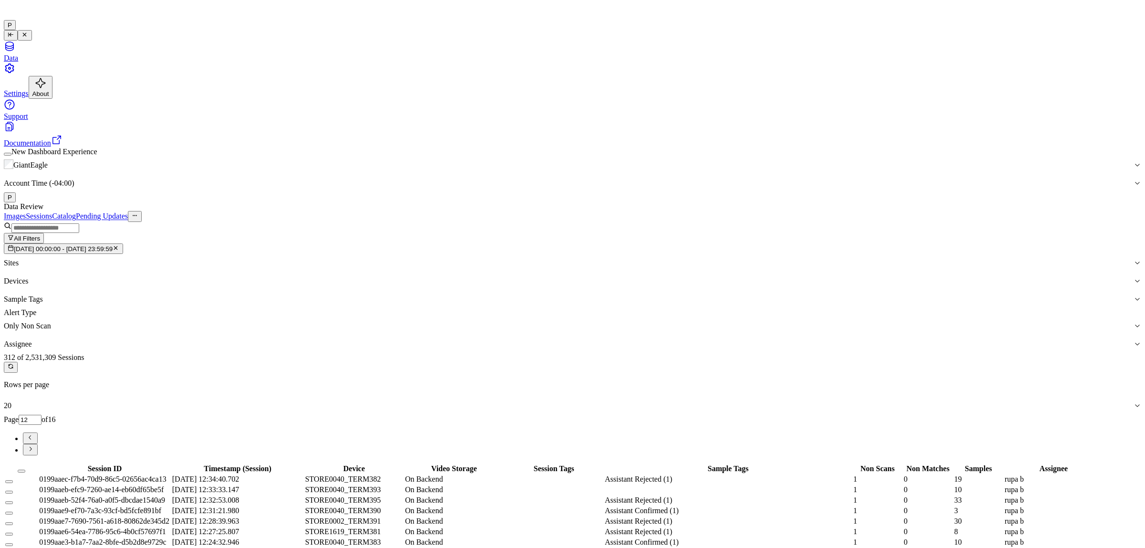
click at [32, 447] on icon "Go to next page" at bounding box center [31, 449] width 2 height 4
type input "13"
click at [25, 469] on button "Select all" at bounding box center [21, 470] width 8 height 3
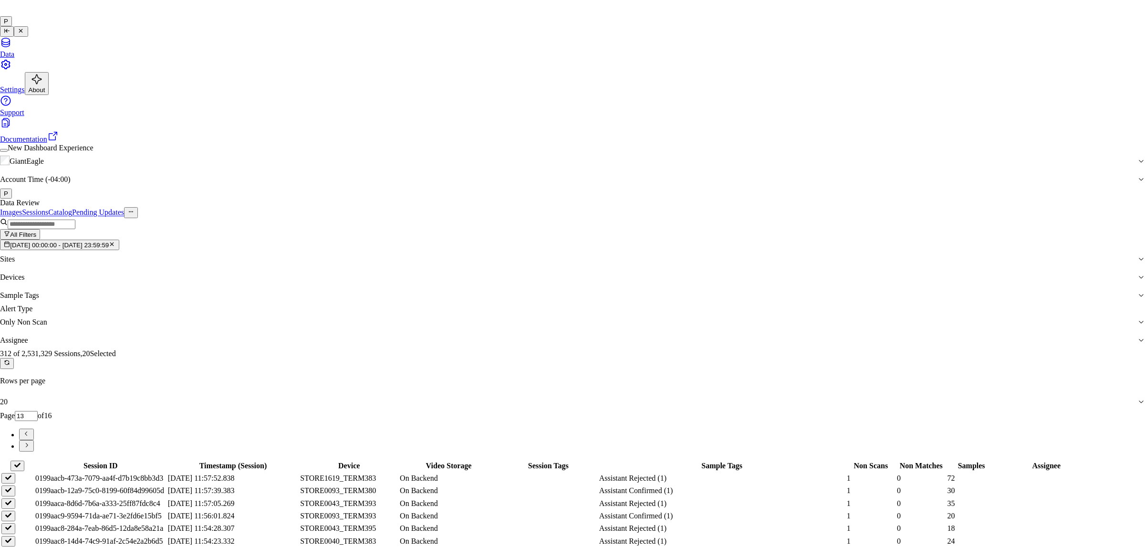
type input "vars"
click at [511, 307] on div "[PERSON_NAME] g" at bounding box center [565, 302] width 190 height 9
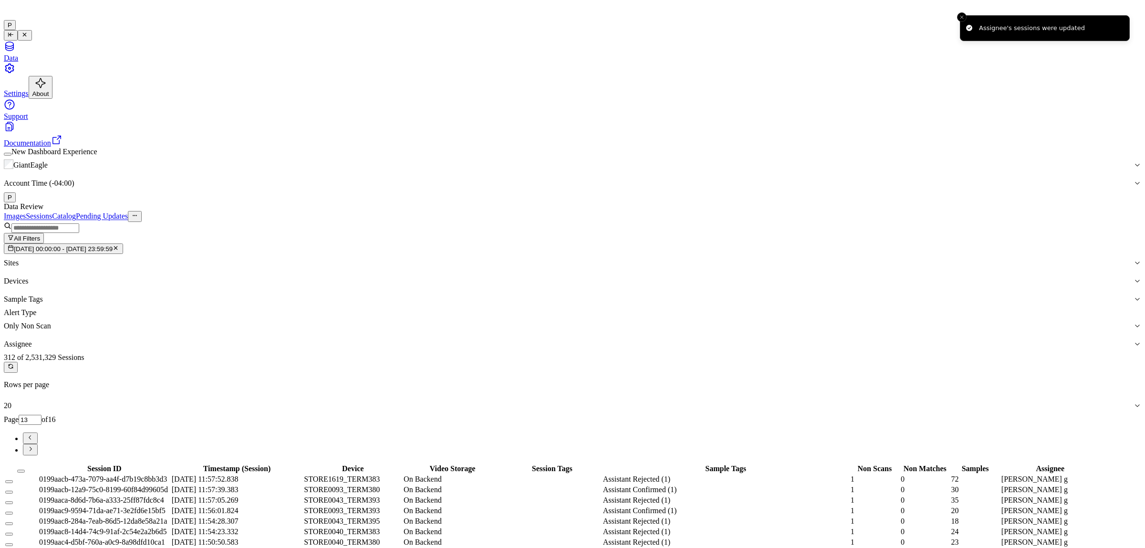
click at [34, 445] on icon "Go to next page" at bounding box center [30, 448] width 7 height 7
type input "14"
click at [25, 469] on button "Select all" at bounding box center [22, 470] width 8 height 3
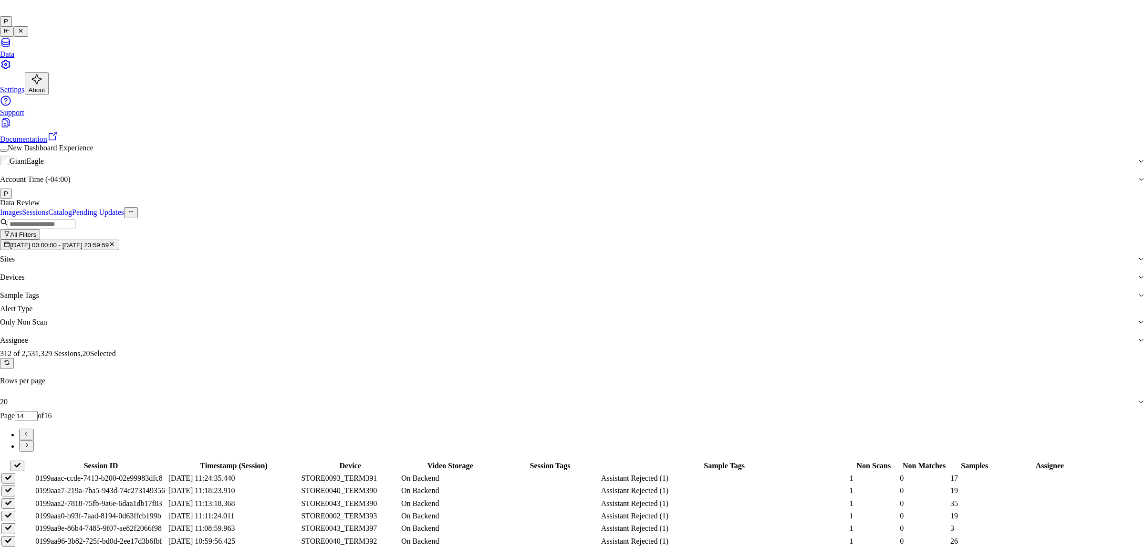
type input "moh"
click at [564, 298] on div "[PERSON_NAME]" at bounding box center [565, 294] width 190 height 9
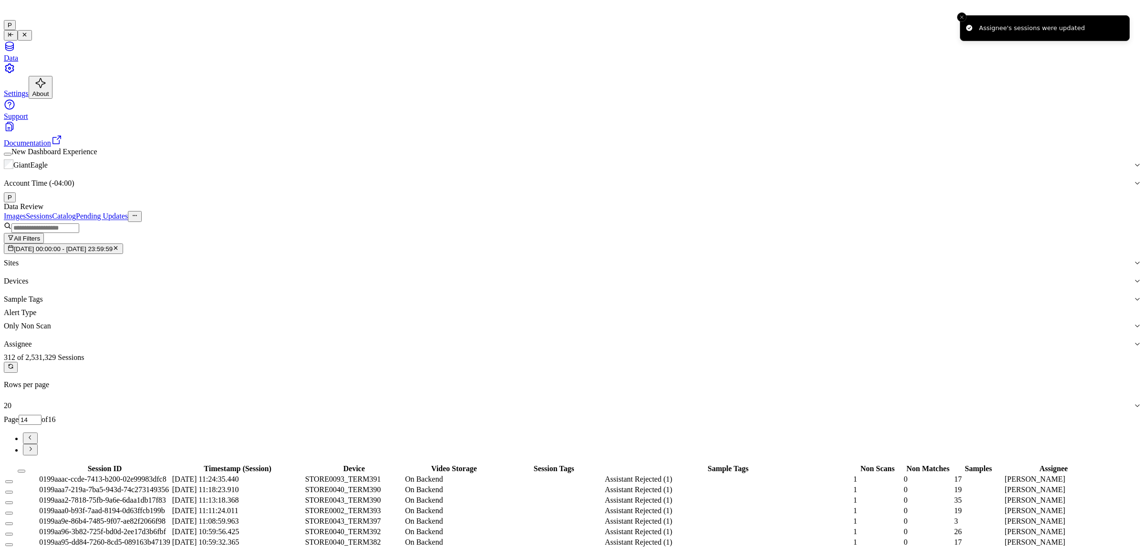
click at [34, 445] on icon "Go to next page" at bounding box center [30, 448] width 7 height 7
type input "15"
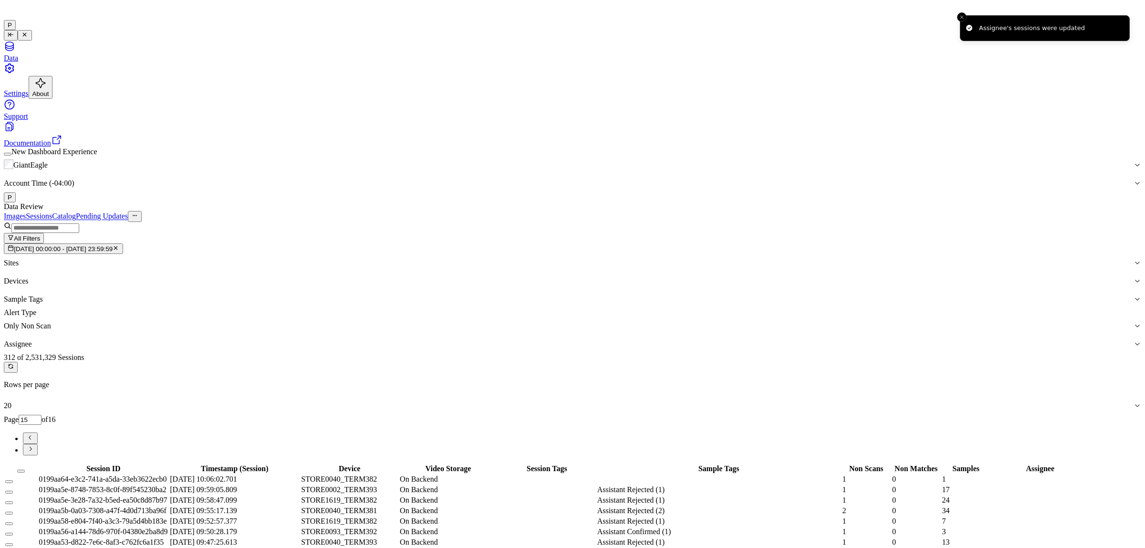
click at [25, 469] on button "Select all" at bounding box center [21, 470] width 8 height 3
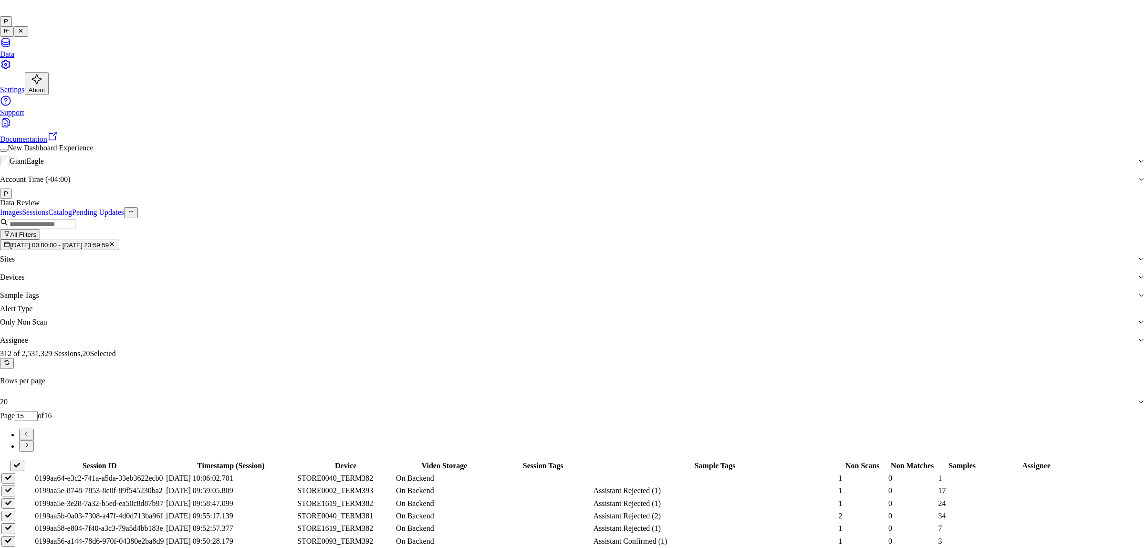
type input "ko"
click at [555, 298] on div "korisetty prem" at bounding box center [565, 294] width 190 height 9
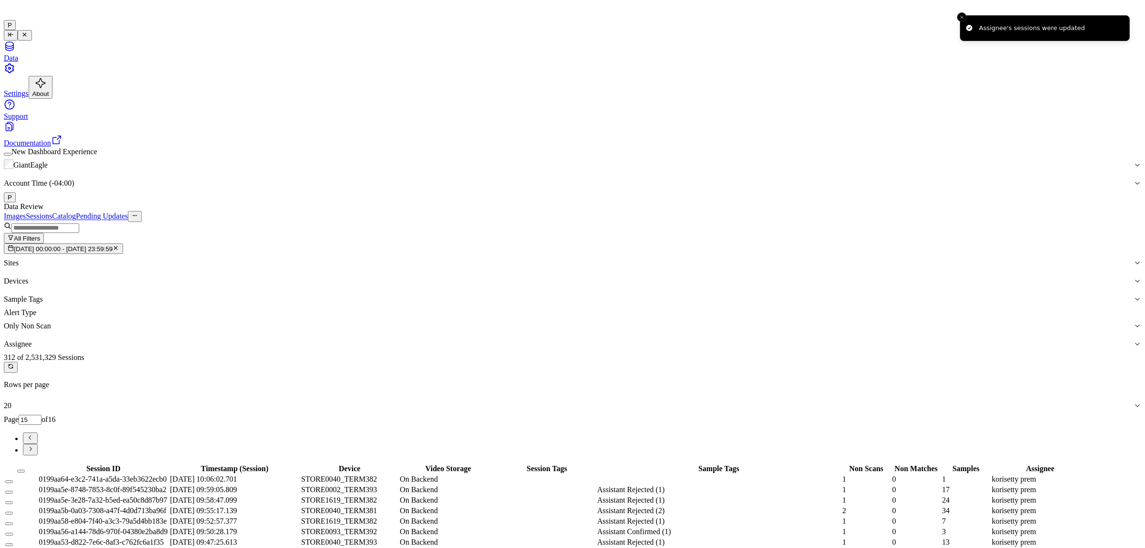
click at [38, 444] on button "Go to next page" at bounding box center [30, 449] width 15 height 11
type input "16"
click at [25, 469] on button "Select all" at bounding box center [21, 470] width 8 height 3
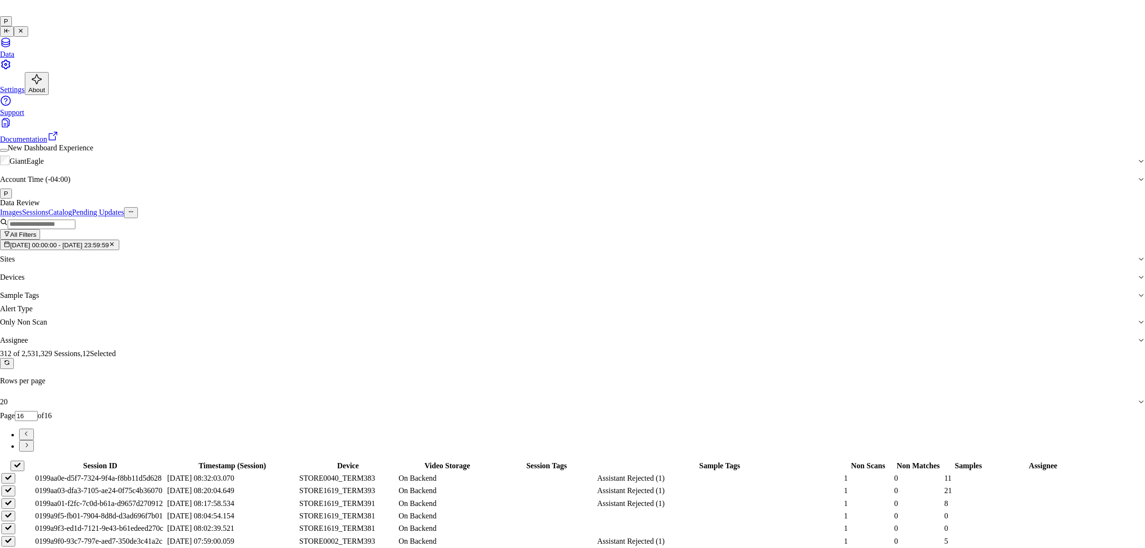
type input "ru"
click at [539, 298] on div "rupa b" at bounding box center [565, 294] width 190 height 9
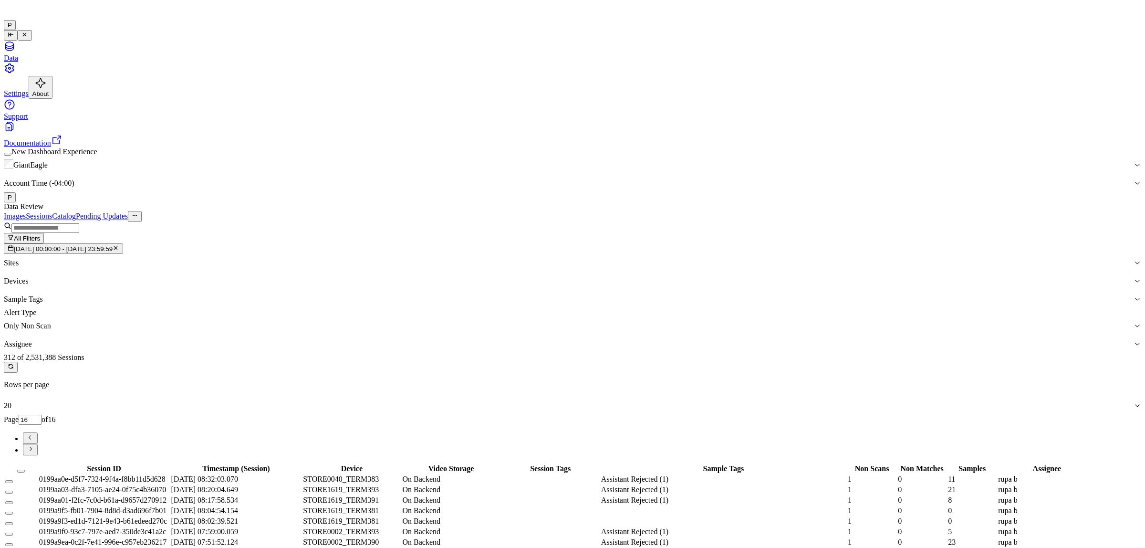
click at [119, 245] on icon "button" at bounding box center [116, 248] width 6 height 6
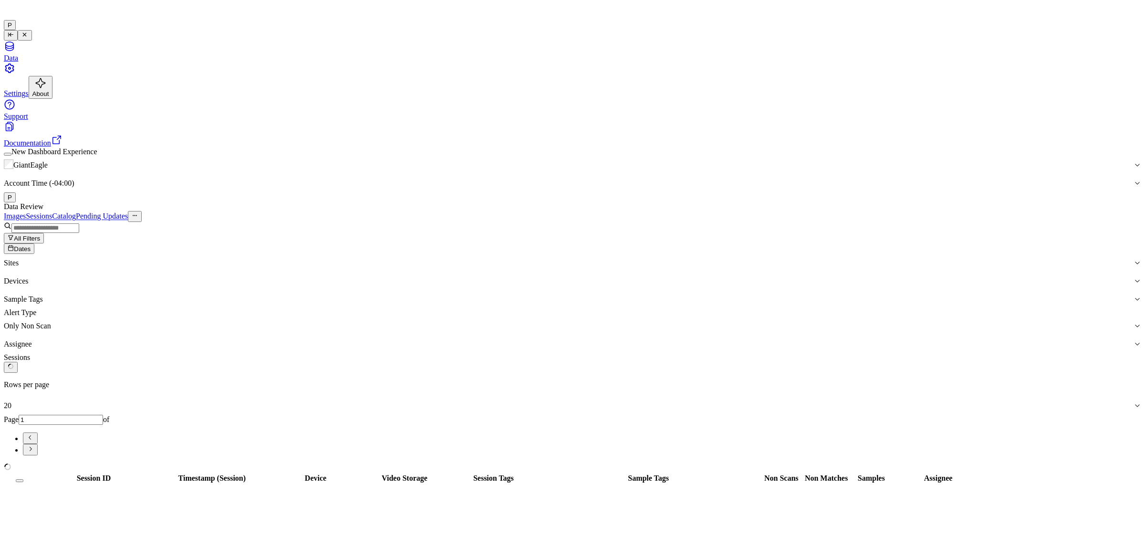
click at [31, 245] on span "Dates" at bounding box center [22, 248] width 17 height 7
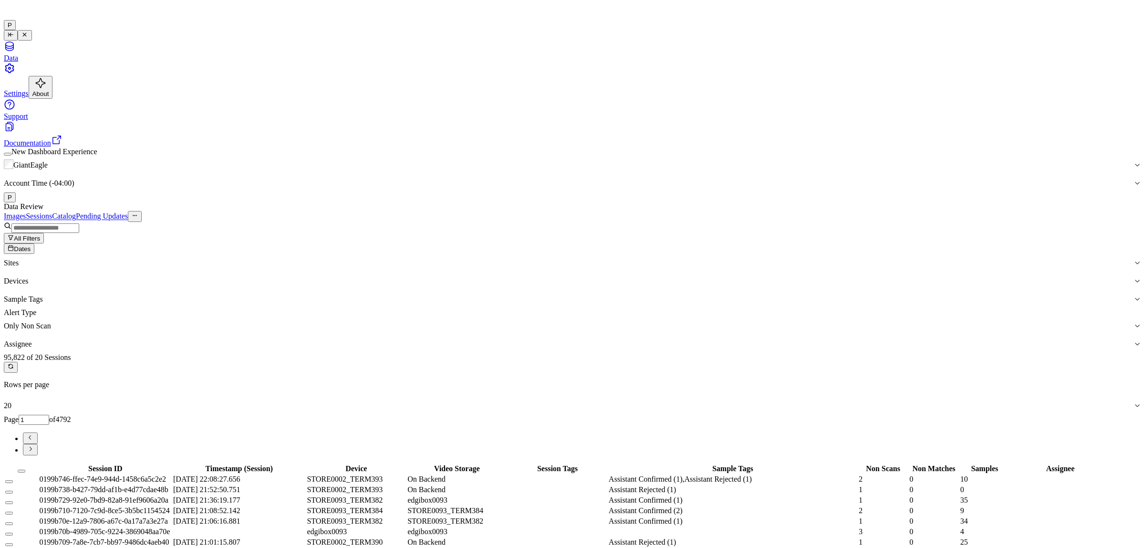
click at [31, 245] on span "Dates" at bounding box center [22, 248] width 17 height 7
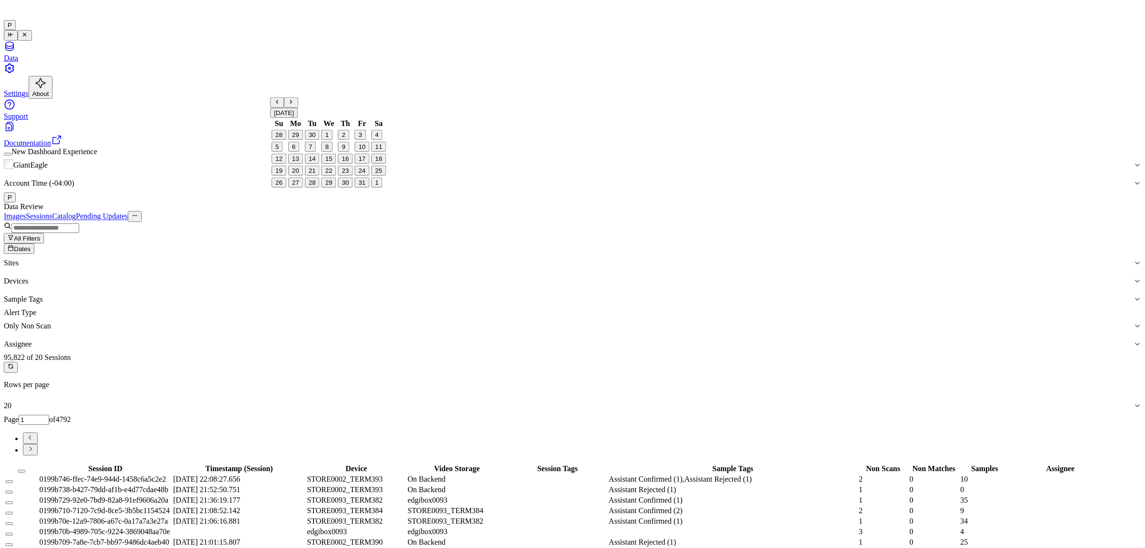
click at [373, 140] on button "4" at bounding box center [376, 135] width 11 height 10
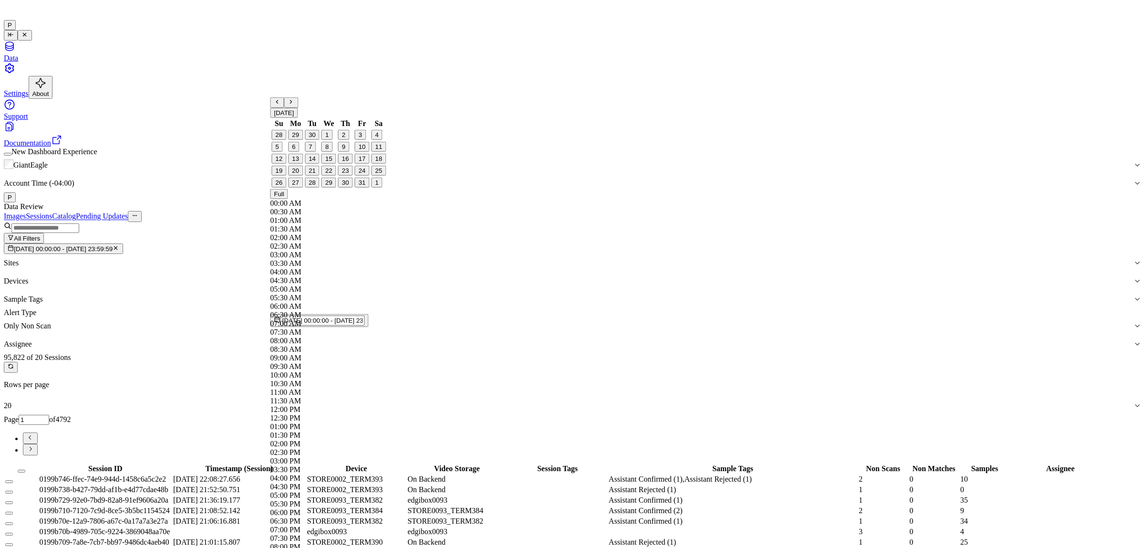
click at [409, 202] on div "Data Review" at bounding box center [572, 206] width 1137 height 9
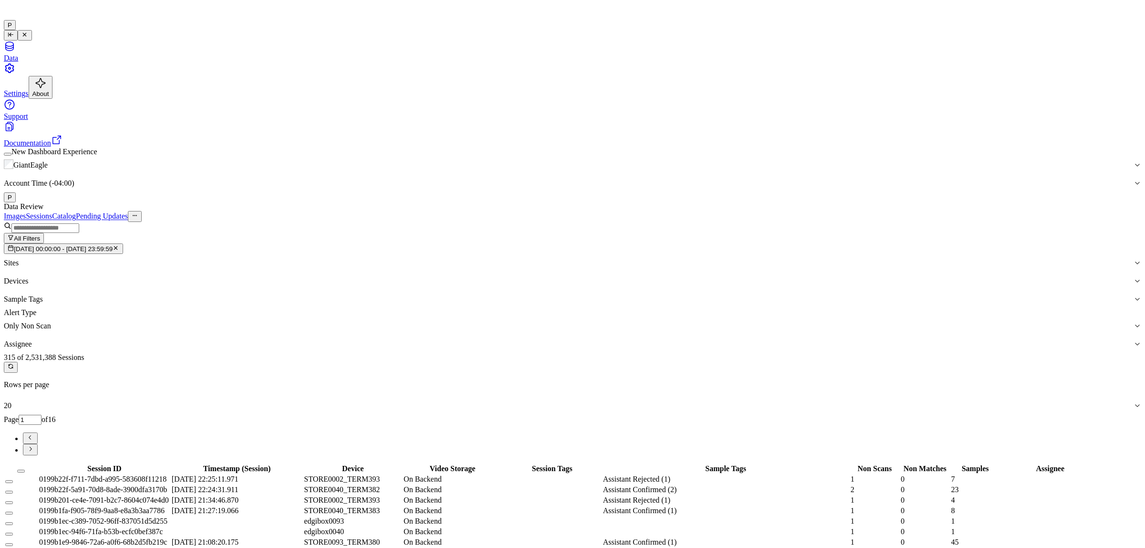
click at [32, 447] on icon "Go to next page" at bounding box center [31, 449] width 2 height 4
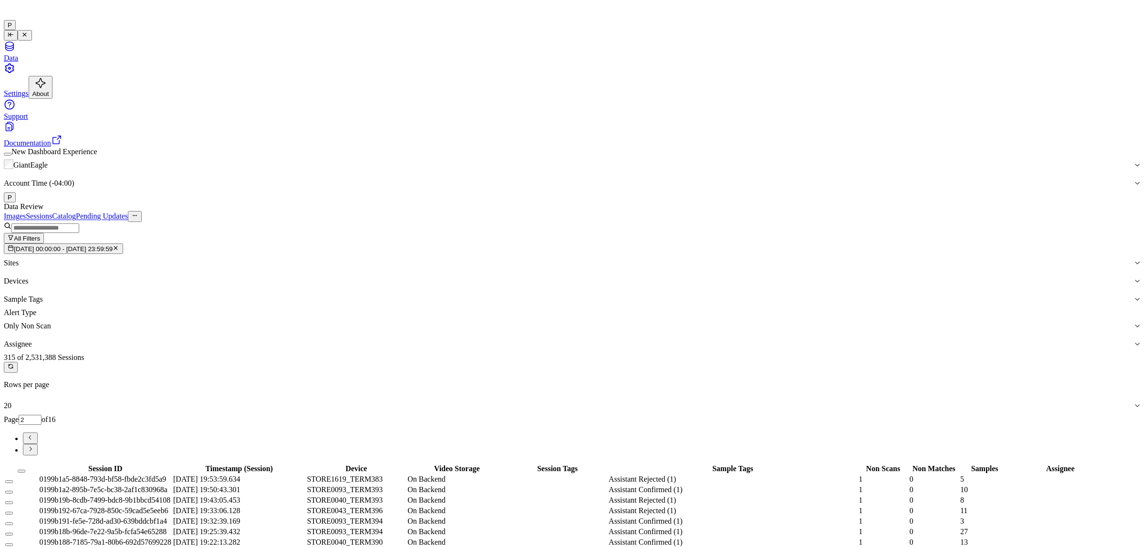
click at [32, 447] on icon "Go to next page" at bounding box center [31, 449] width 2 height 4
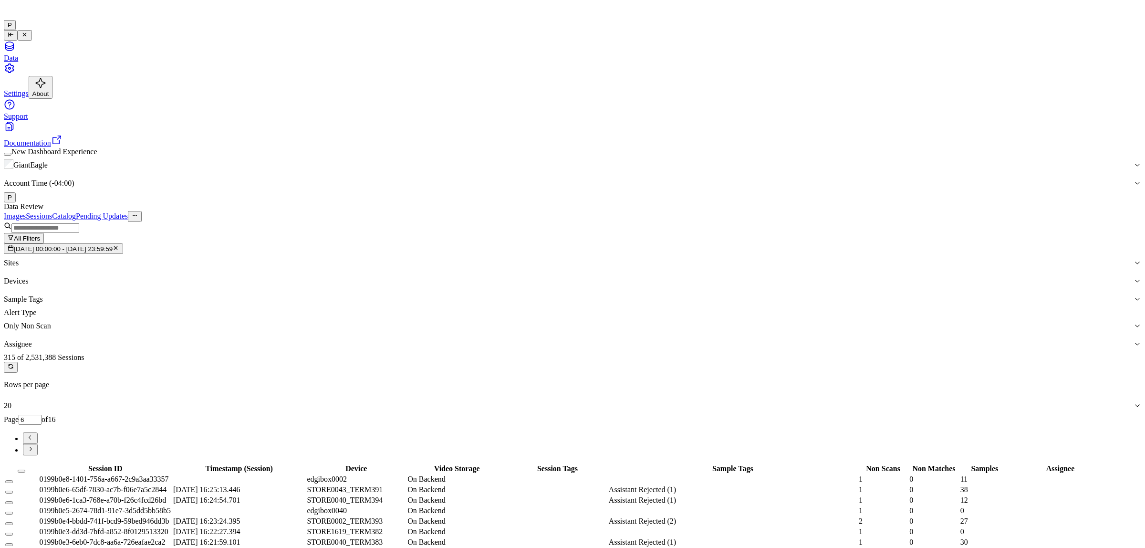
type input "7"
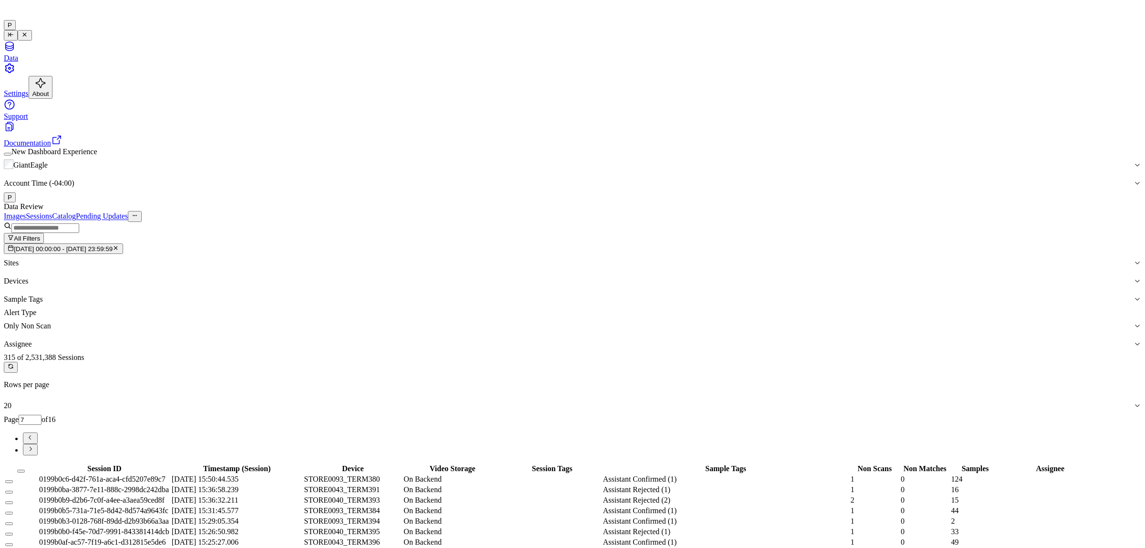
click at [836, 211] on div "Images Sessions Catalog Pending Updates" at bounding box center [572, 216] width 1137 height 10
